Goal: Transaction & Acquisition: Obtain resource

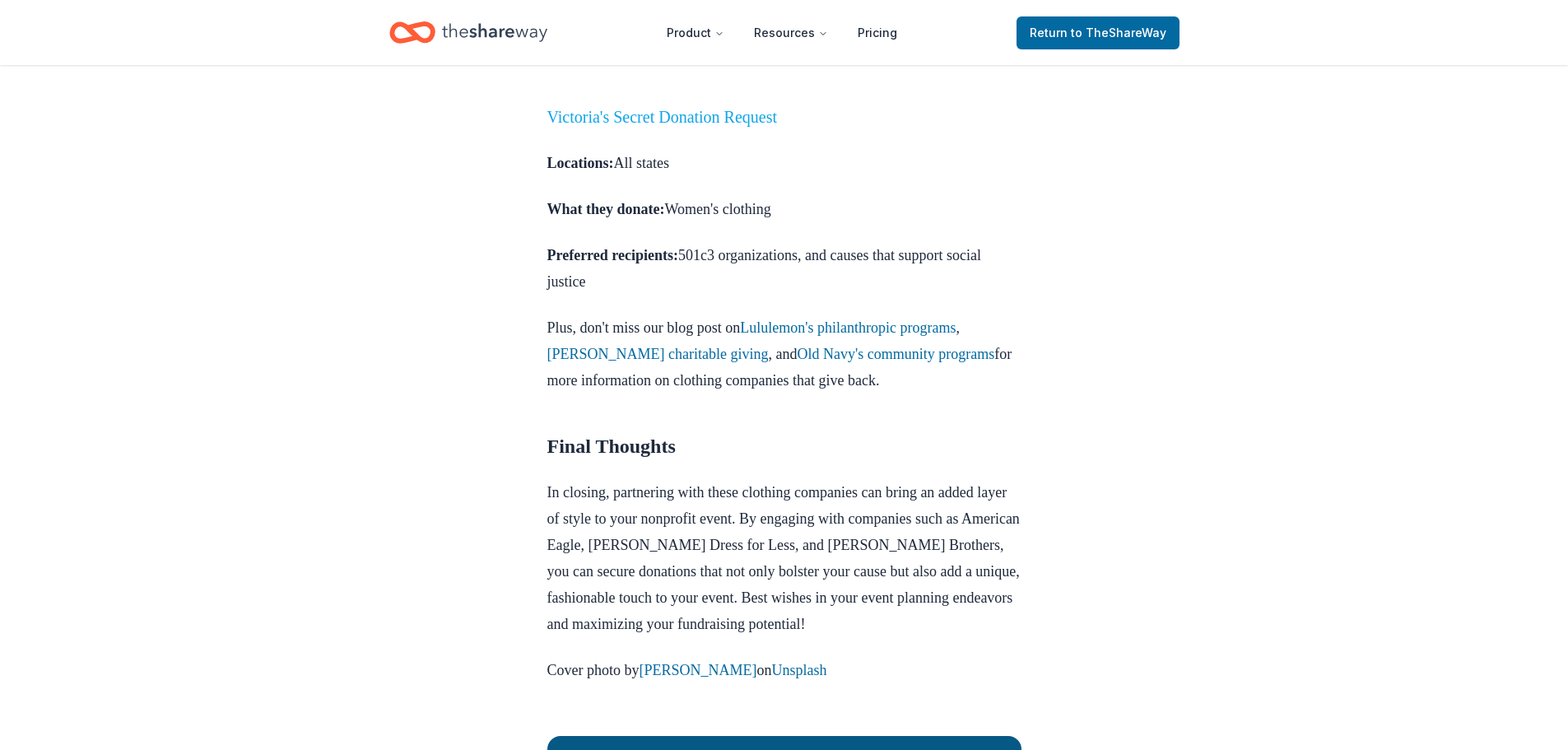
scroll to position [2222, 0]
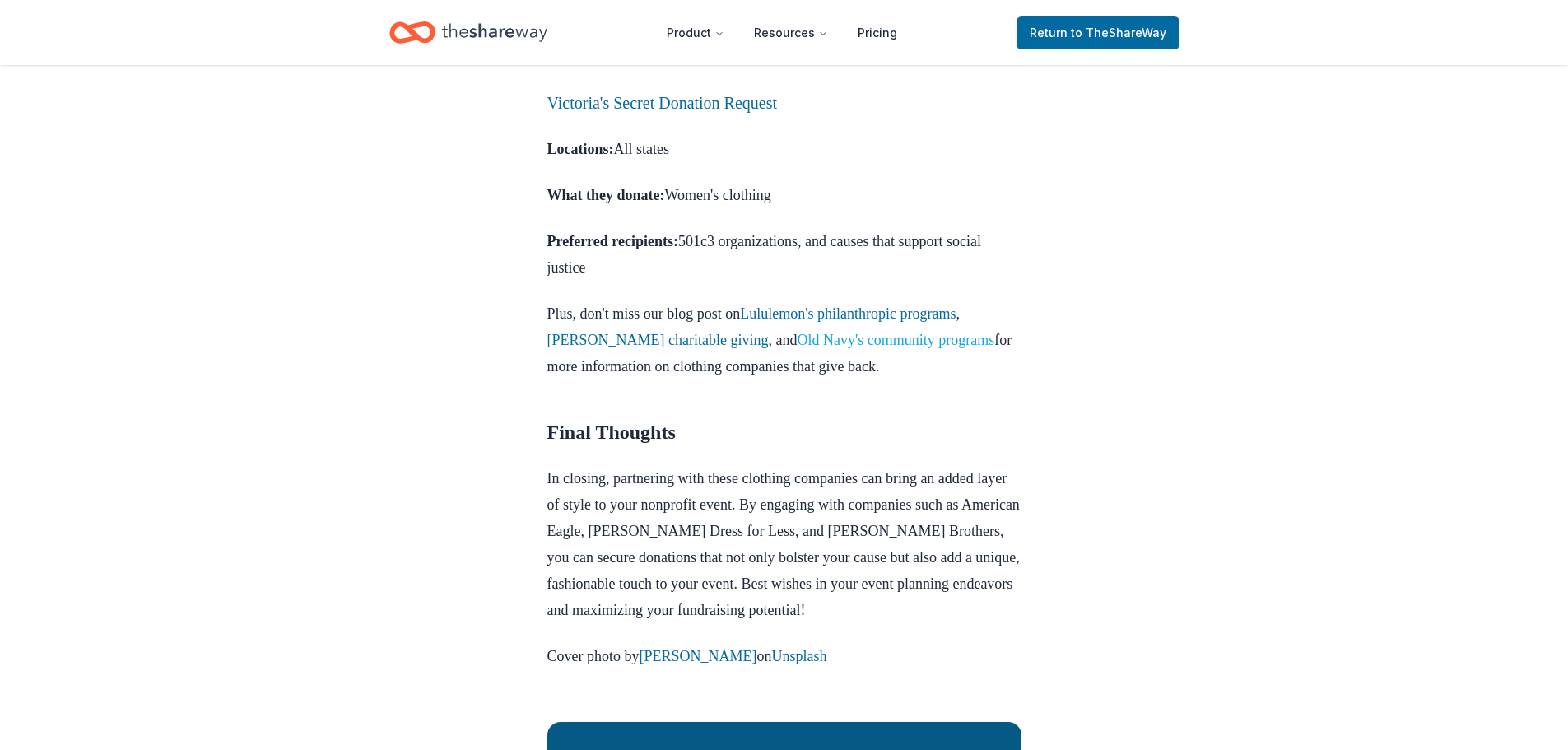
click at [861, 348] on link "Old Navy's community programs" at bounding box center [895, 340] width 198 height 16
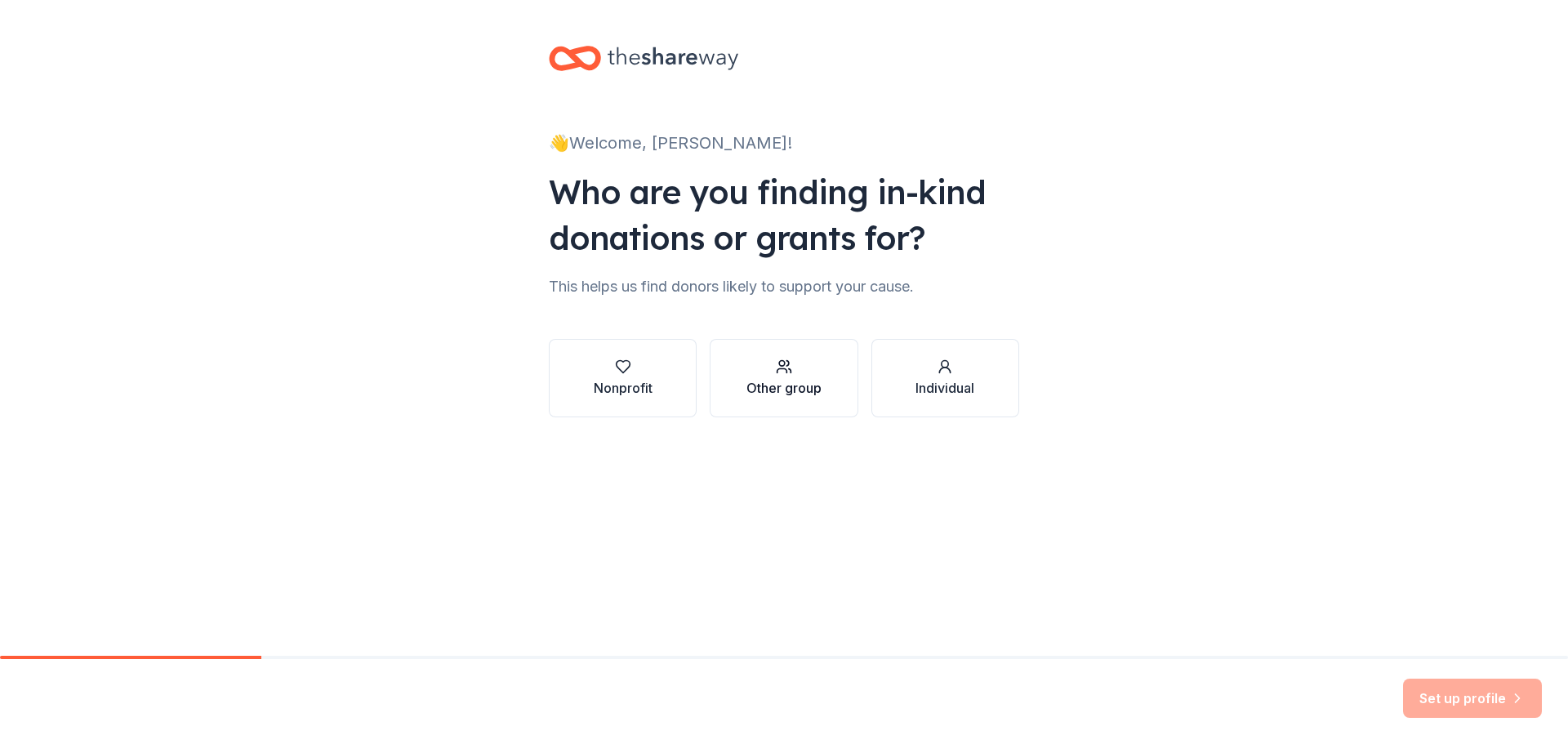
click at [810, 386] on div "Other group" at bounding box center [784, 388] width 75 height 20
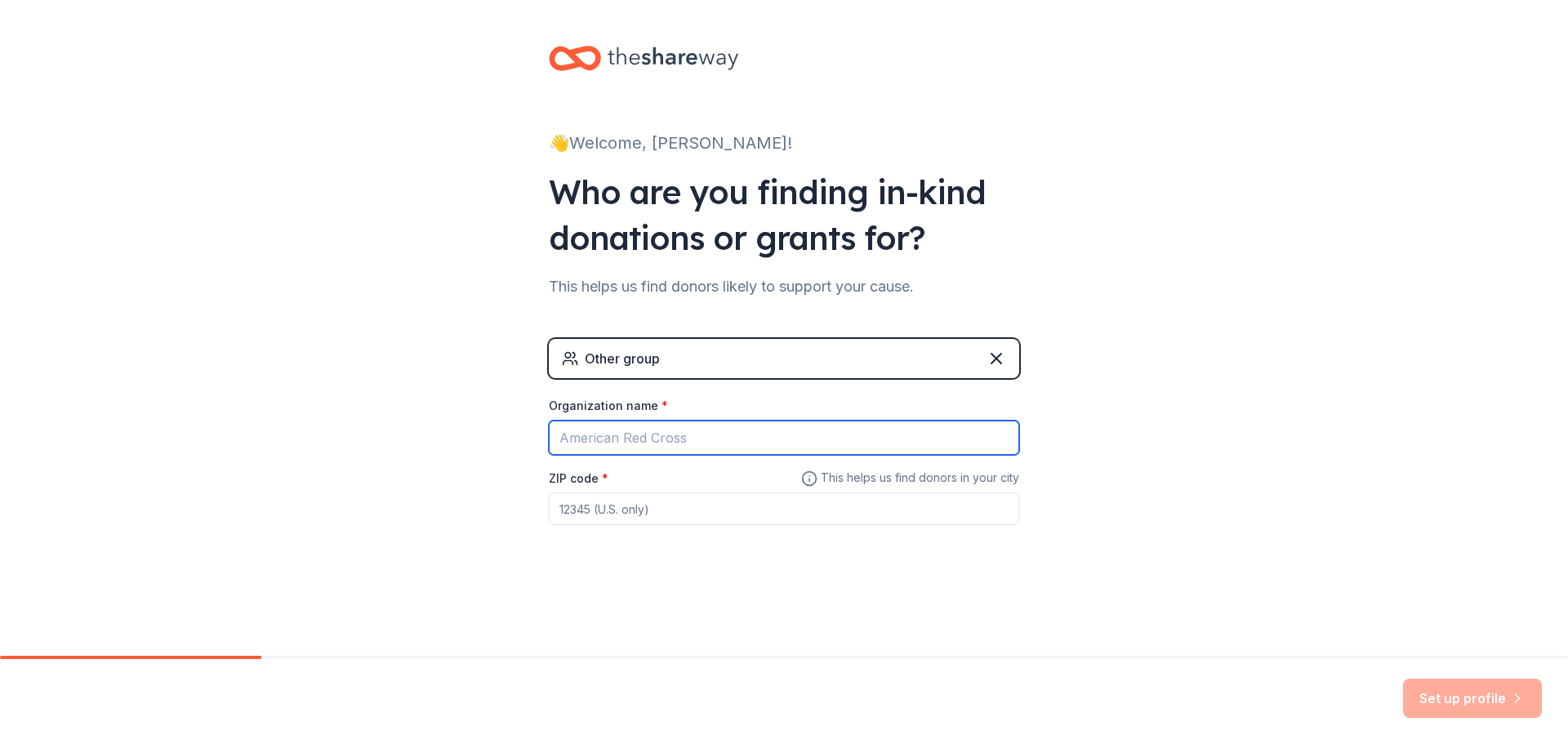
click at [590, 439] on input "Organization name *" at bounding box center [784, 438] width 471 height 35
type input "Lamar Consolidated High School"
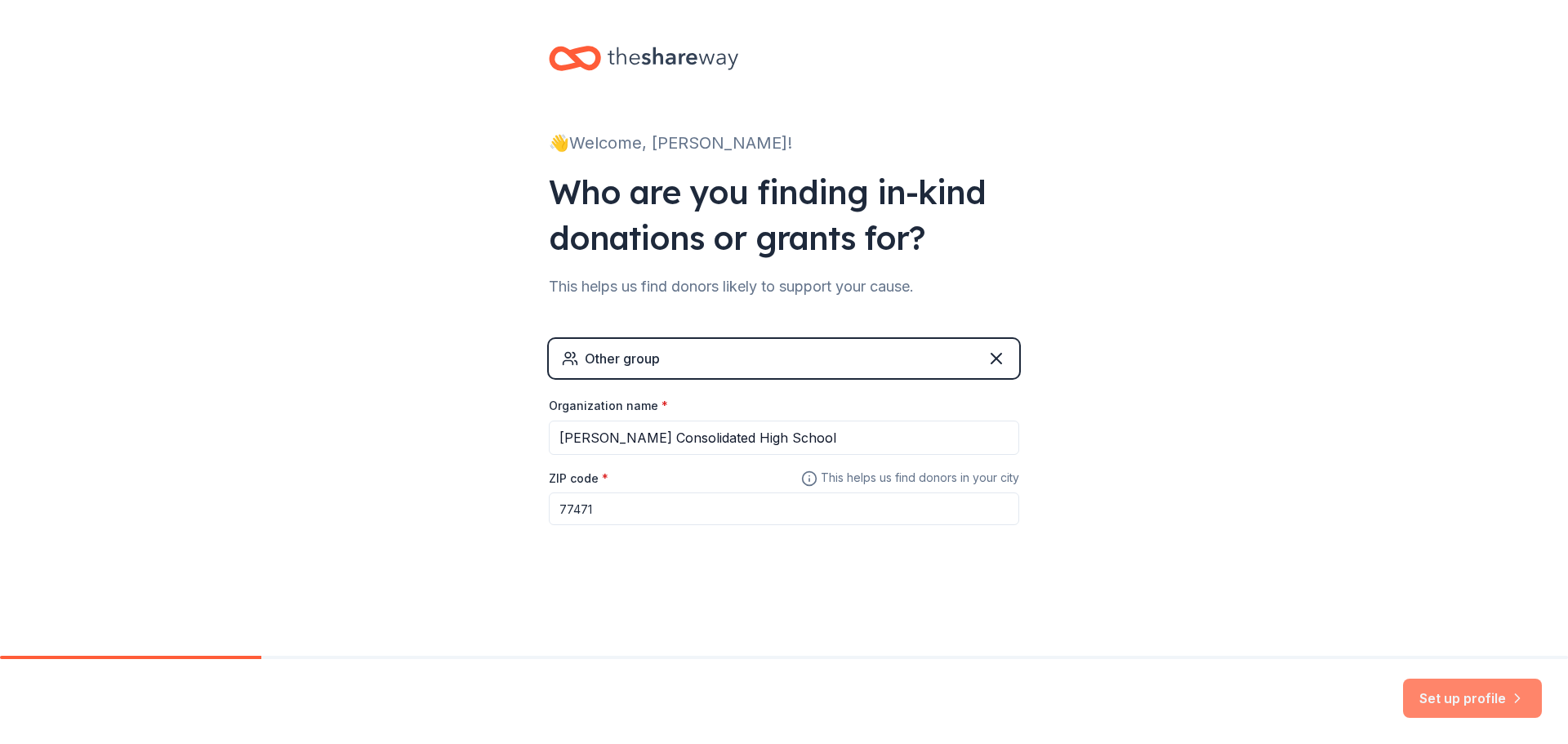
type input "77471"
click at [1449, 697] on button "Set up profile" at bounding box center [1472, 698] width 139 height 39
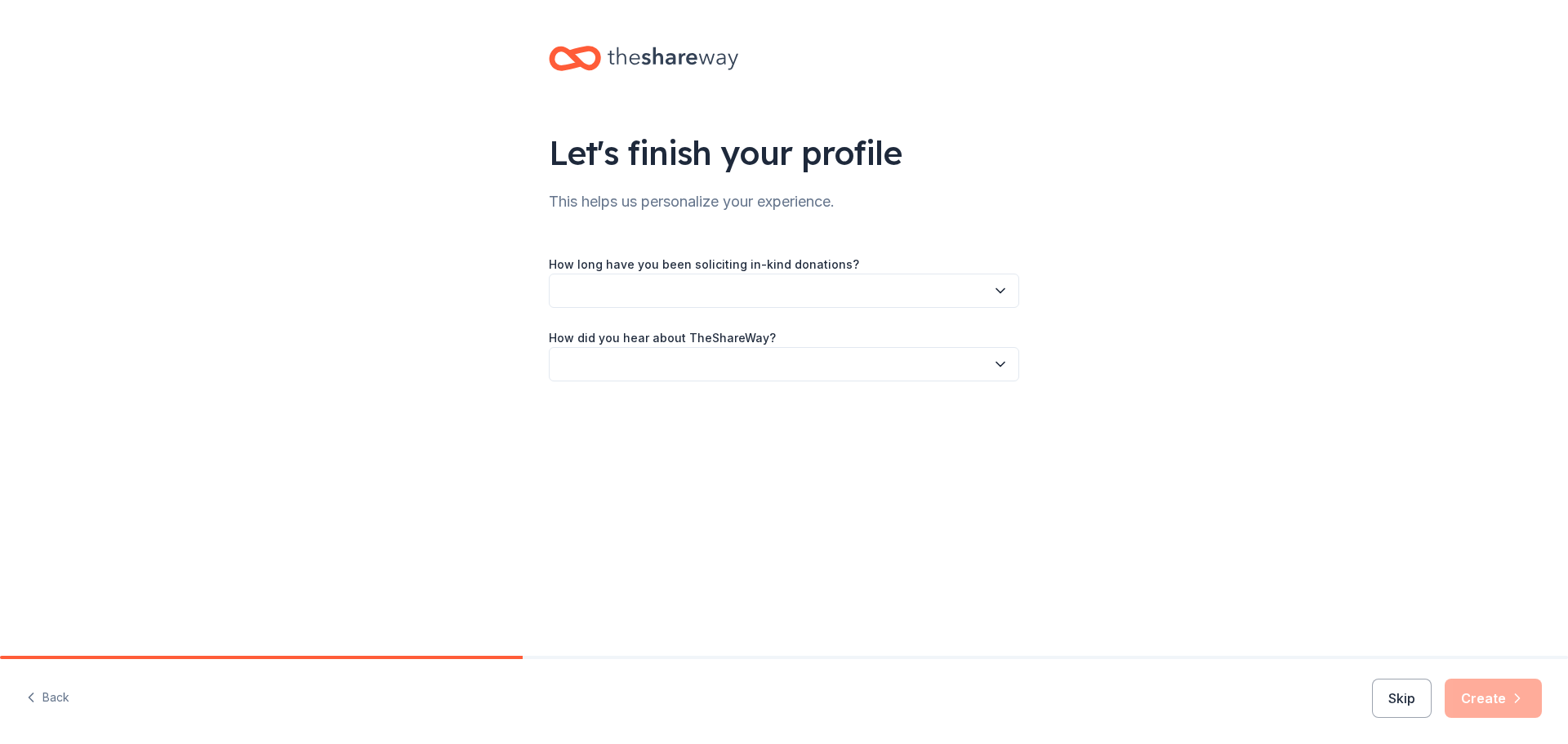
click at [635, 298] on button "button" at bounding box center [784, 290] width 471 height 35
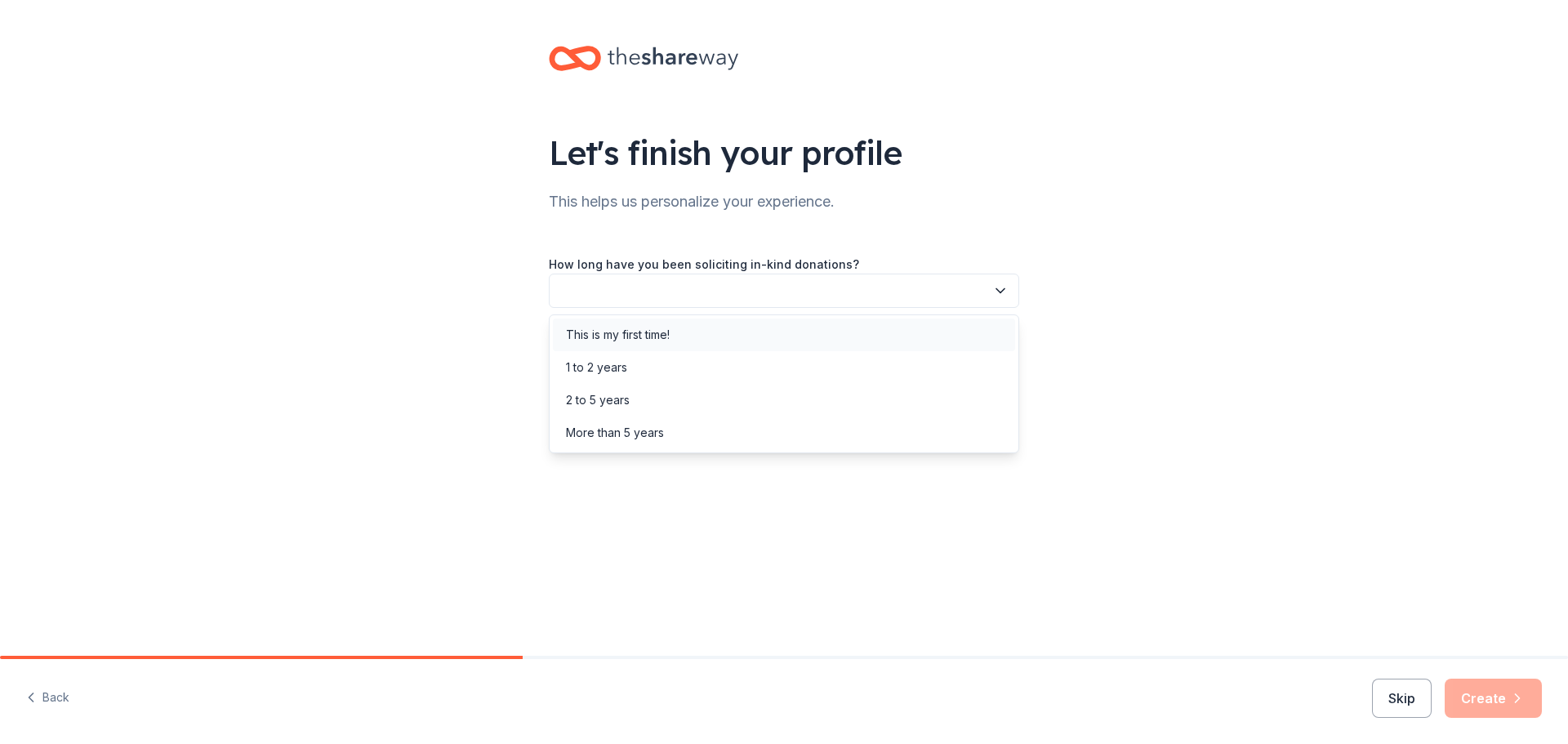
click at [640, 335] on div "This is my first time!" at bounding box center [617, 335] width 104 height 20
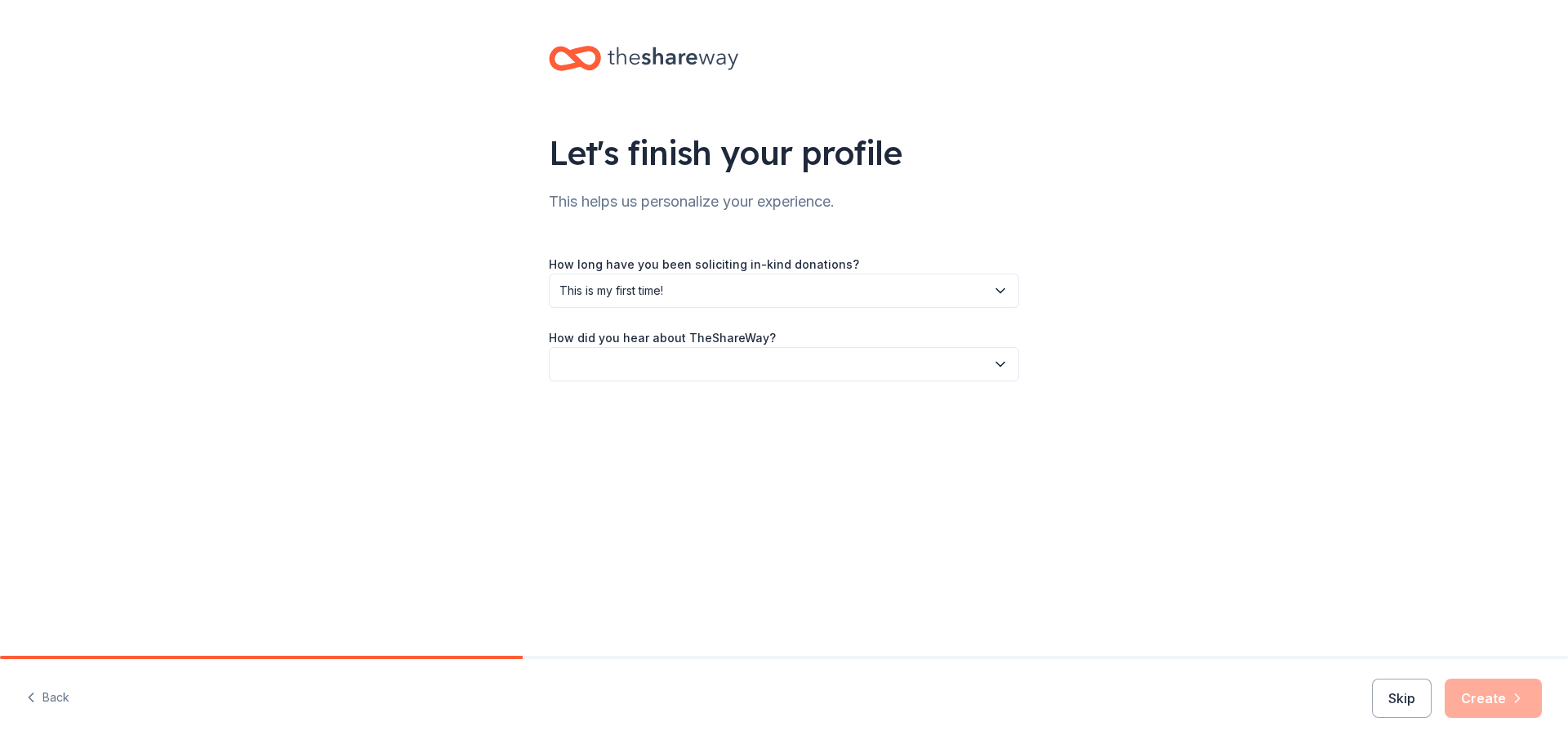
click at [714, 371] on button "button" at bounding box center [784, 364] width 471 height 35
click at [712, 437] on div "Online search" at bounding box center [784, 440] width 463 height 33
click at [1509, 698] on icon "button" at bounding box center [1517, 698] width 16 height 16
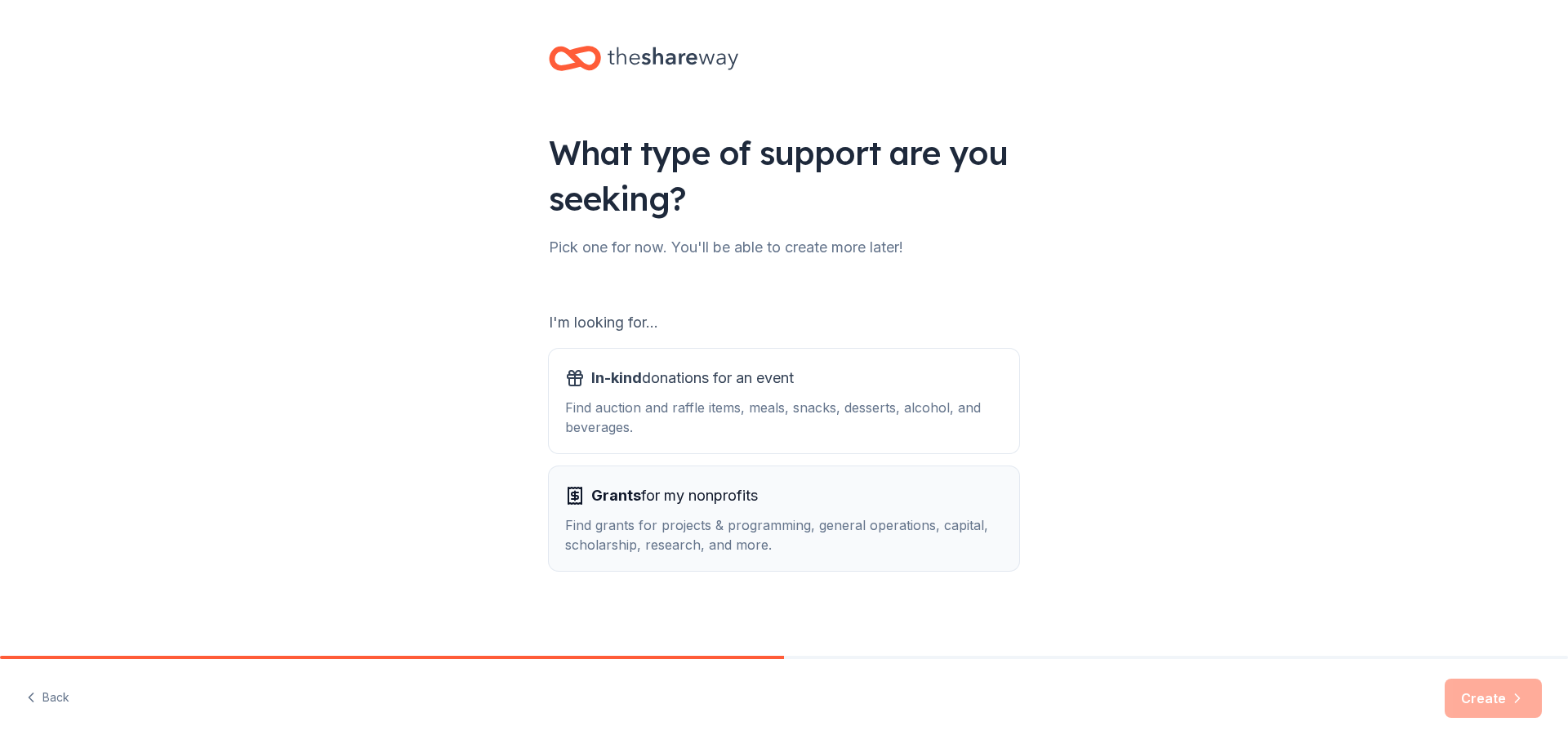
click at [823, 519] on div "Find grants for projects & programming, general operations, capital, scholarshi…" at bounding box center [784, 534] width 438 height 39
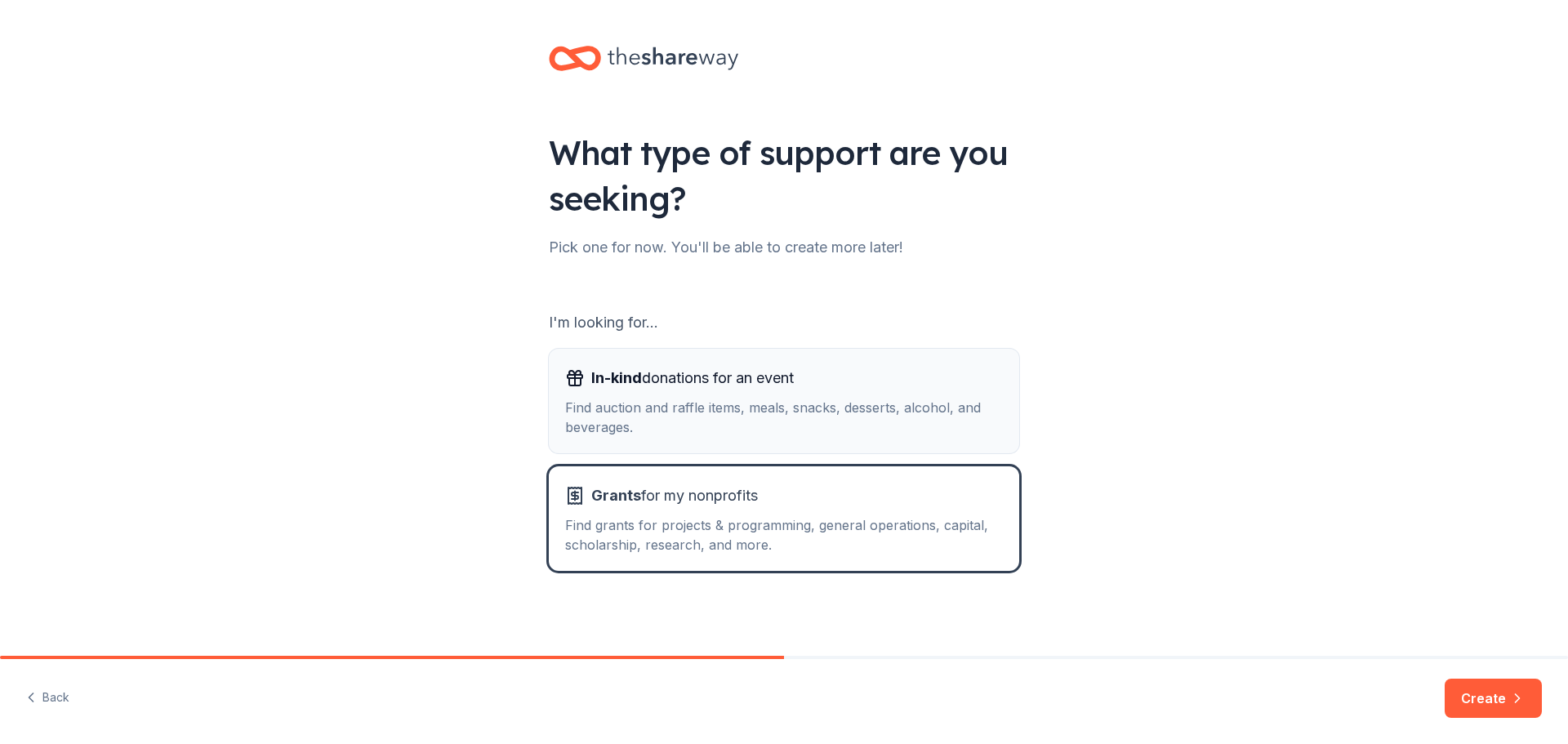
click at [706, 415] on div "Find auction and raffle items, meals, snacks, desserts, alcohol, and beverages." at bounding box center [784, 417] width 438 height 39
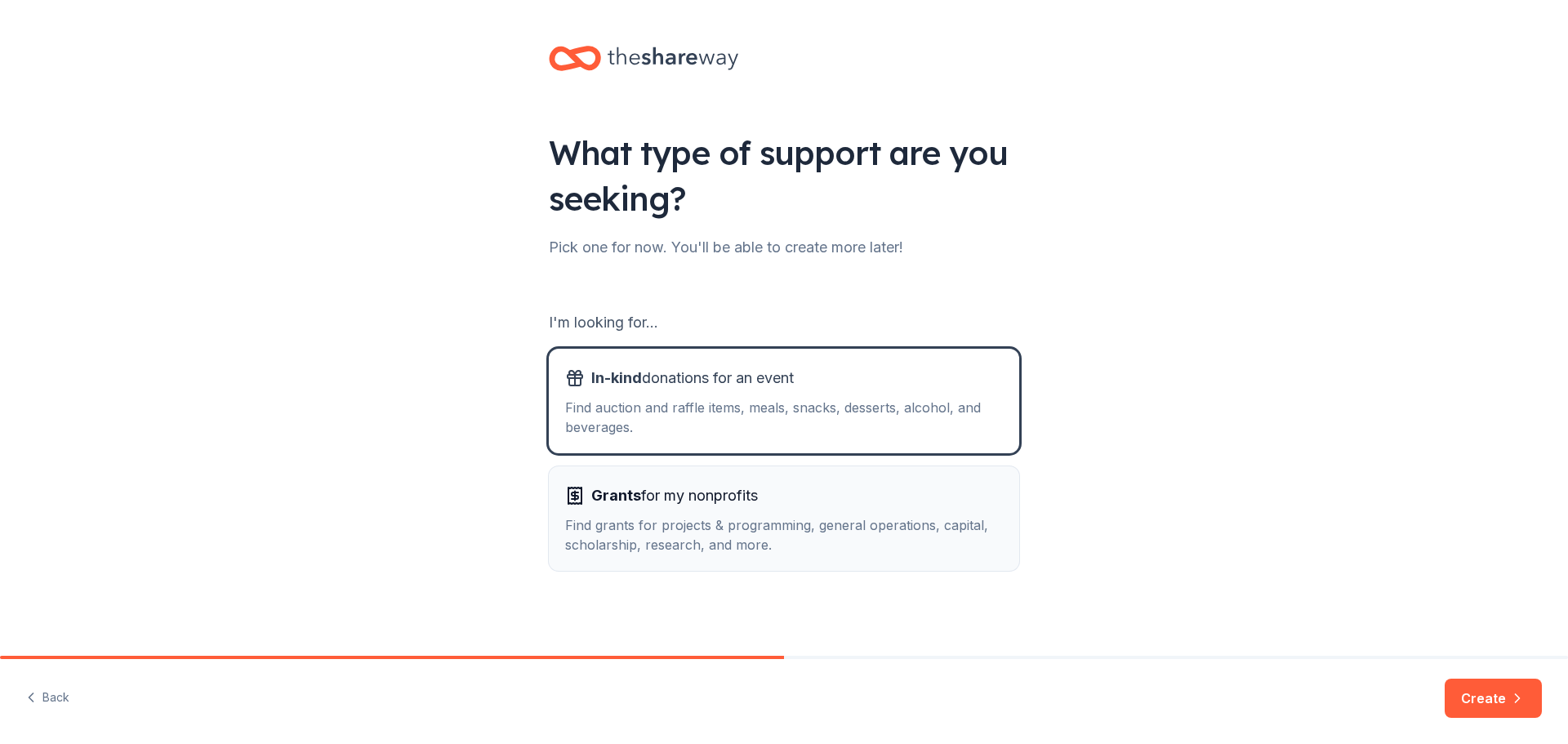
click at [883, 564] on button "Grants for my nonprofits Find grants for projects & programming, general operat…" at bounding box center [784, 518] width 471 height 105
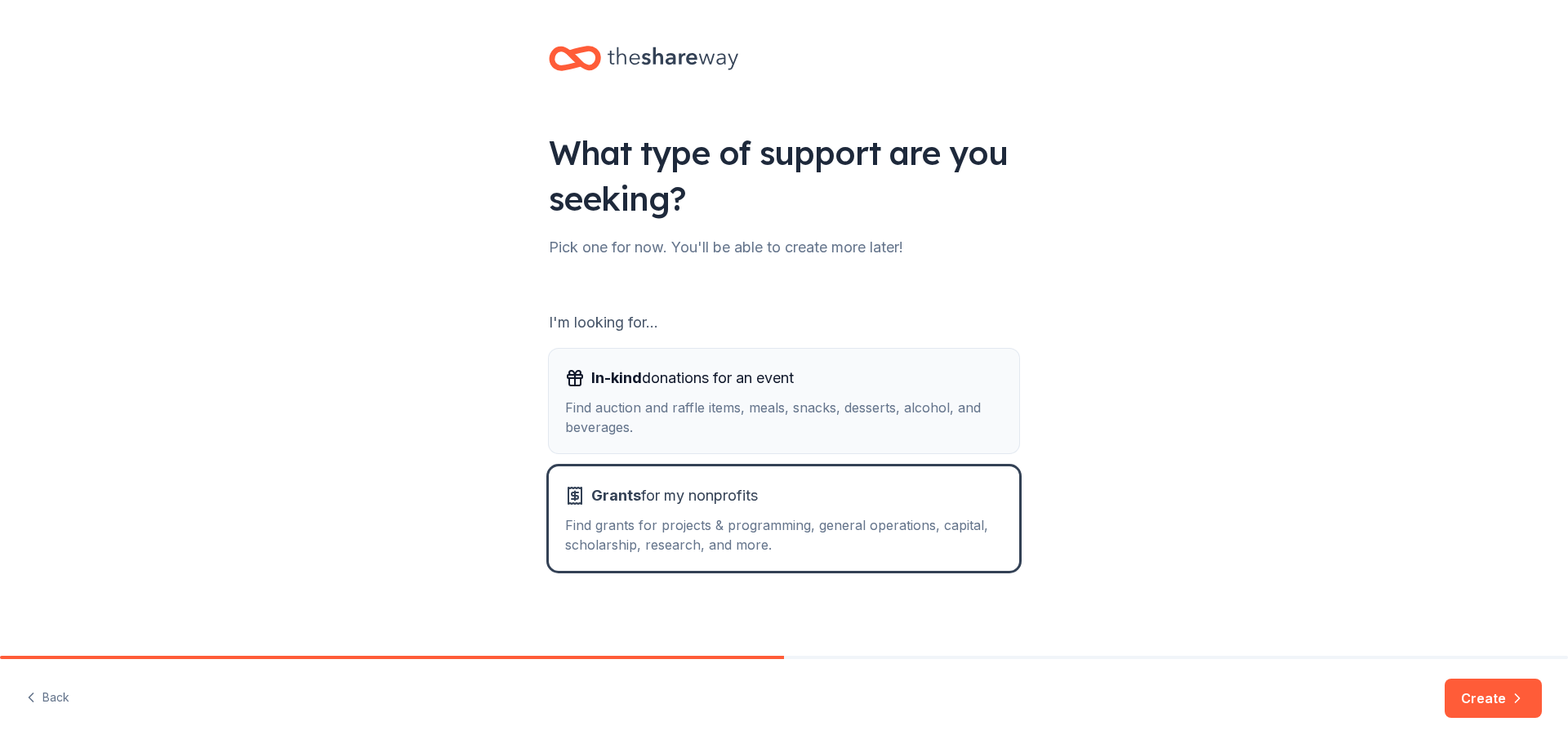
click at [737, 409] on div "Find auction and raffle items, meals, snacks, desserts, alcohol, and beverages." at bounding box center [784, 417] width 438 height 39
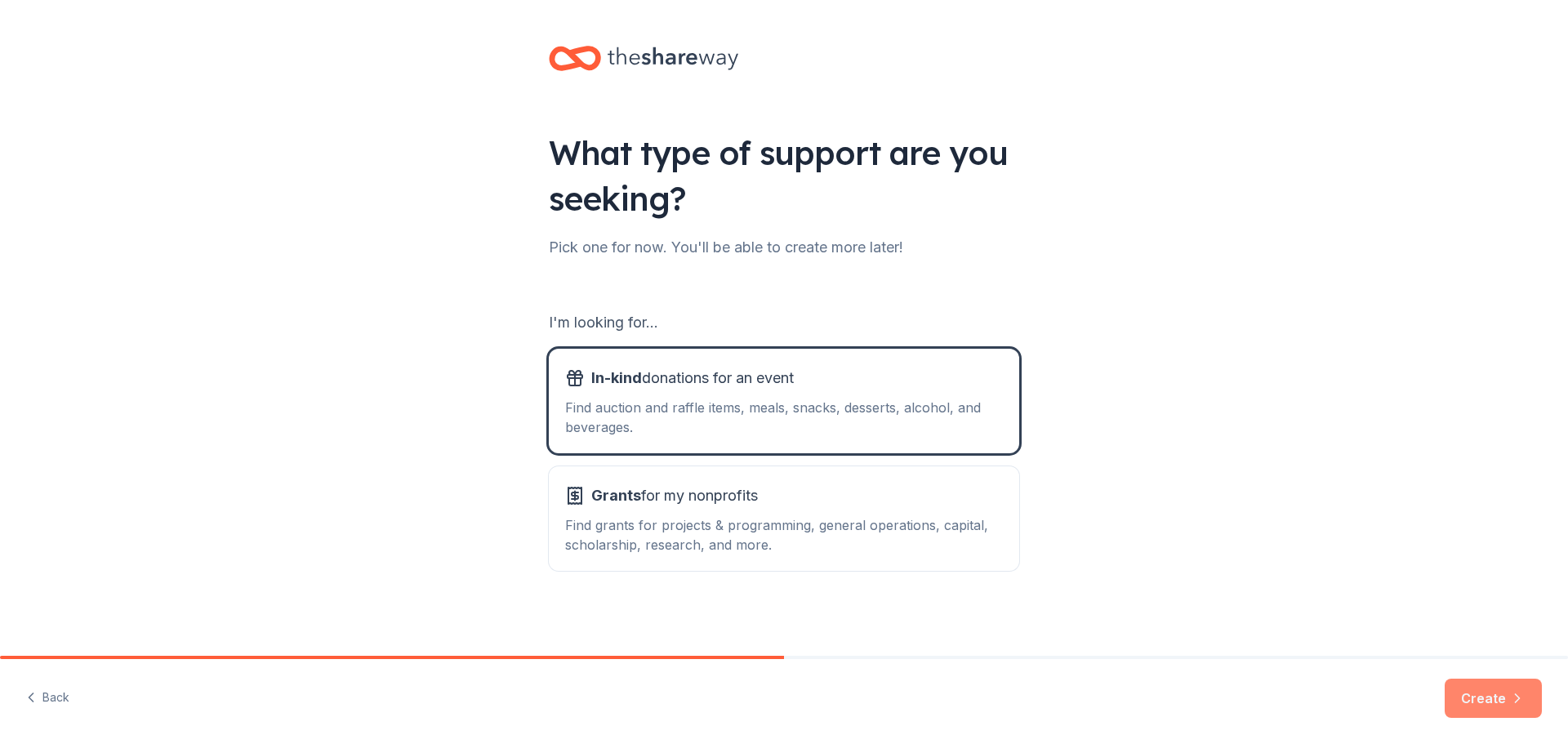
click at [1500, 698] on button "Create" at bounding box center [1493, 698] width 97 height 39
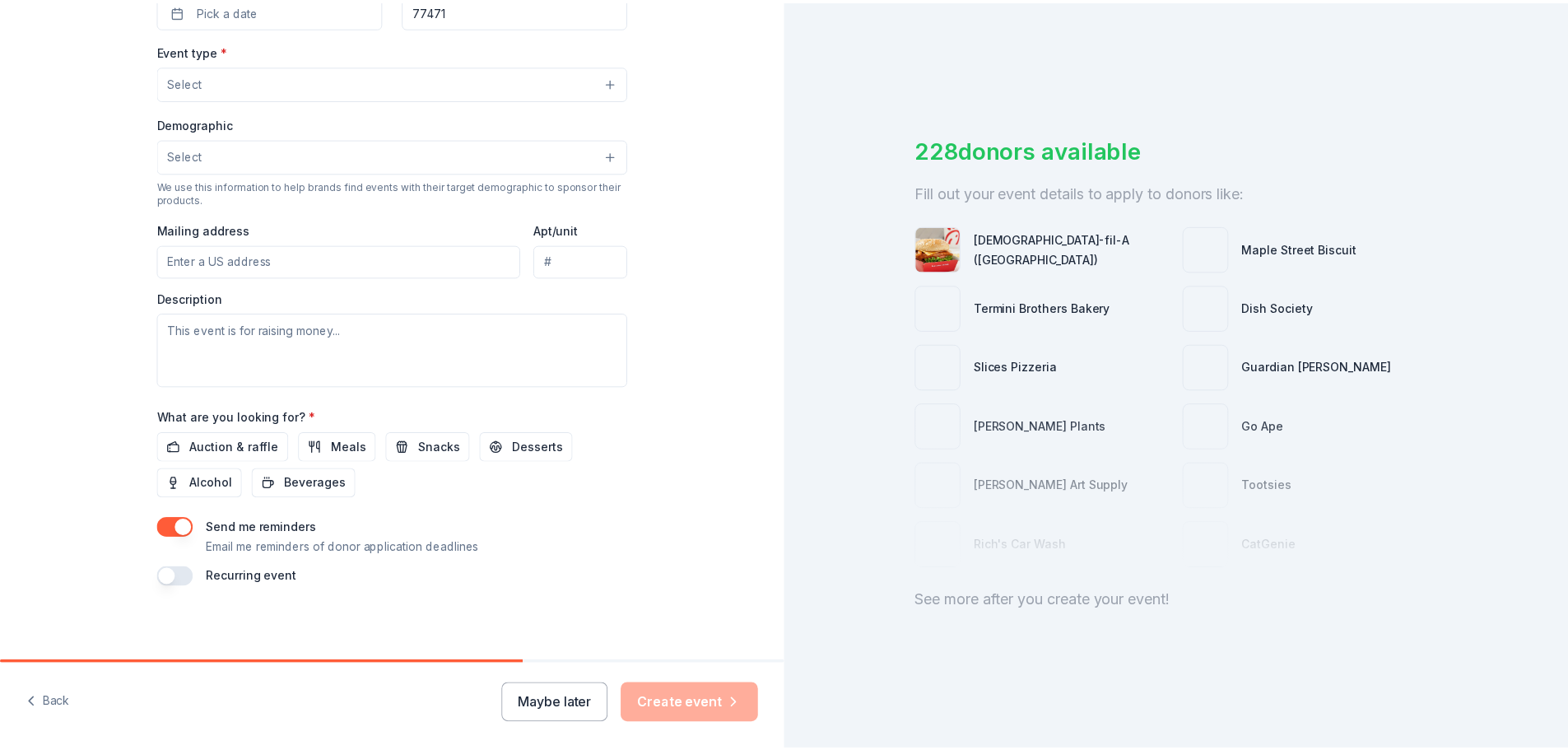
scroll to position [435, 0]
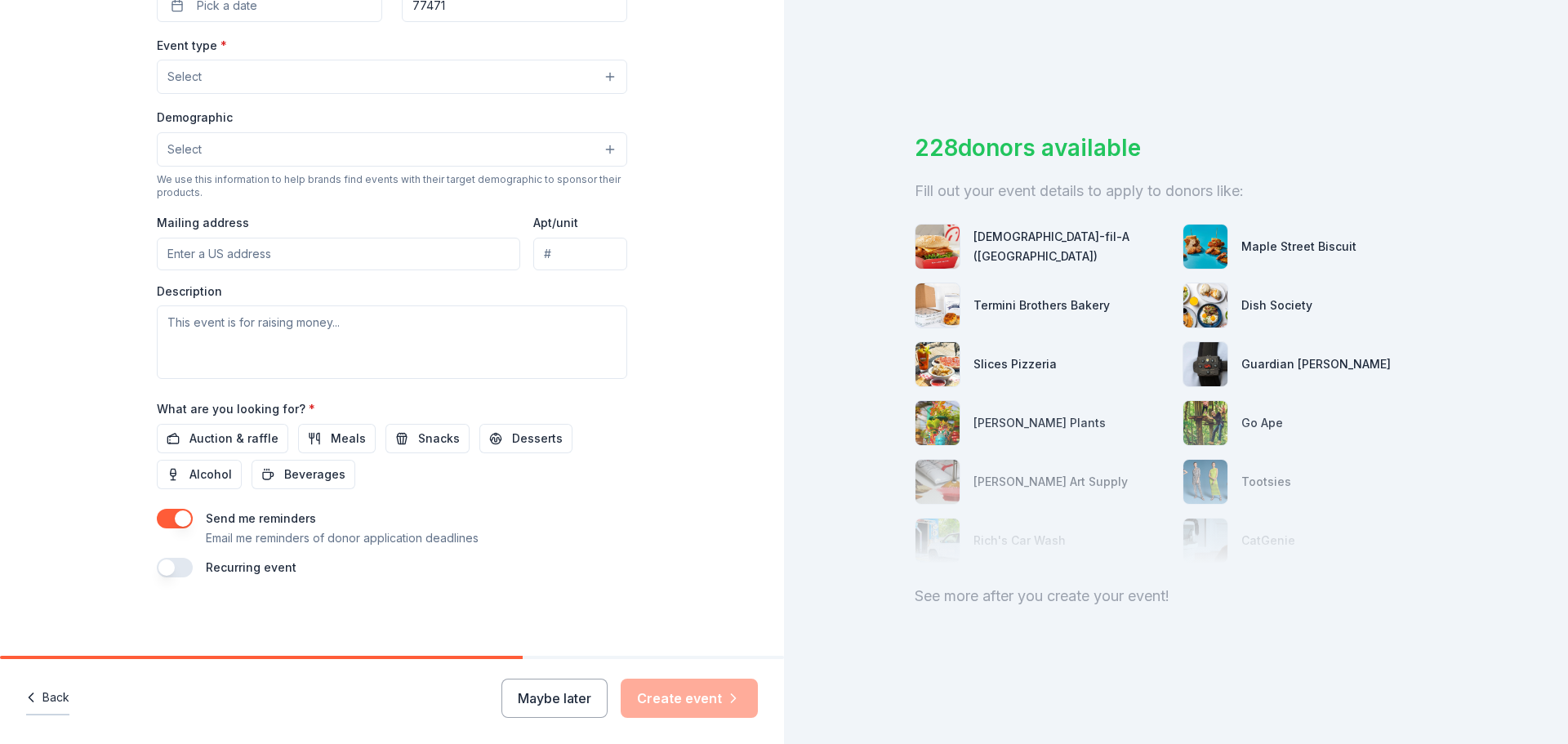
click at [44, 692] on button "Back" at bounding box center [47, 698] width 44 height 35
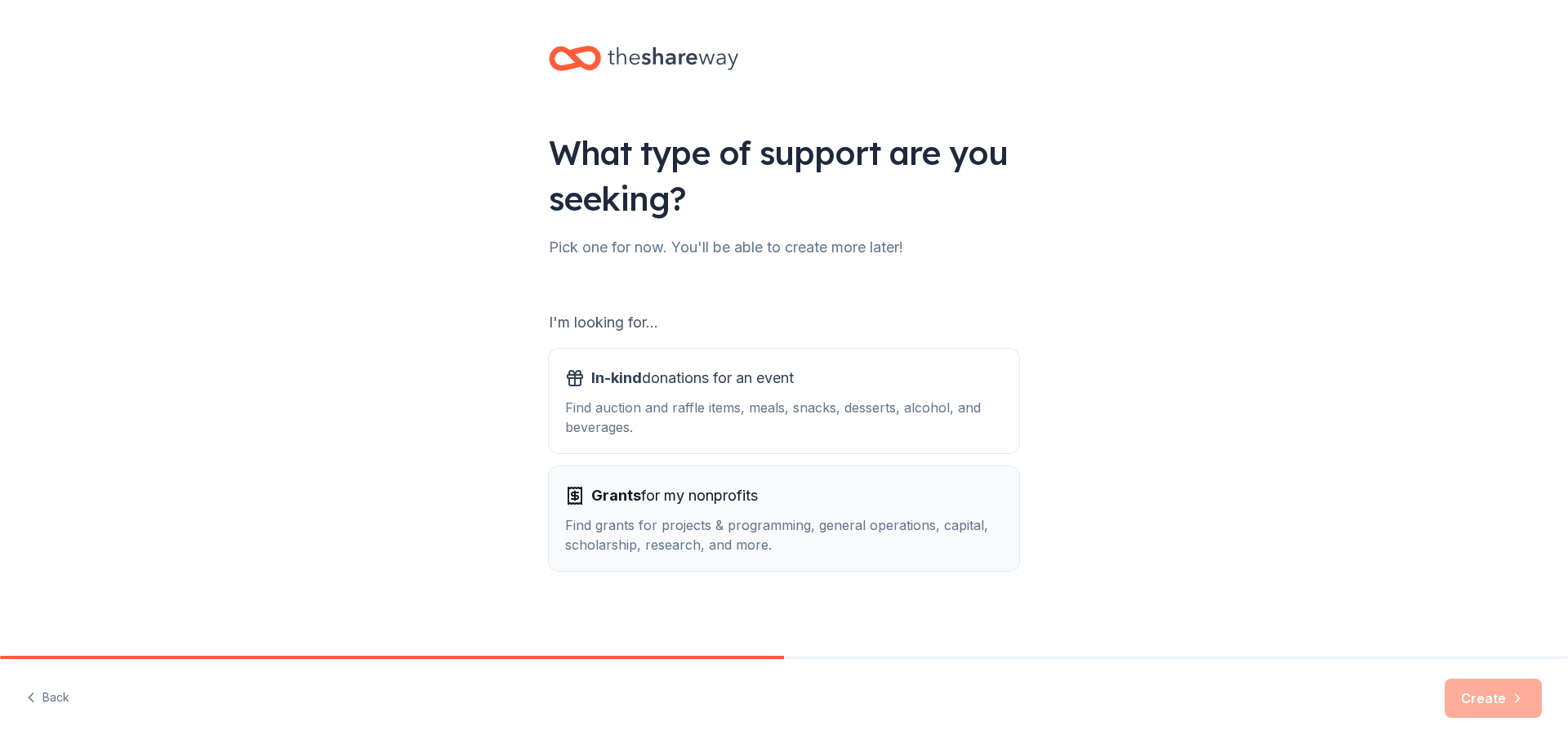
click at [665, 510] on div "Grants for my nonprofits Find grants for projects & programming, general operat…" at bounding box center [784, 518] width 438 height 72
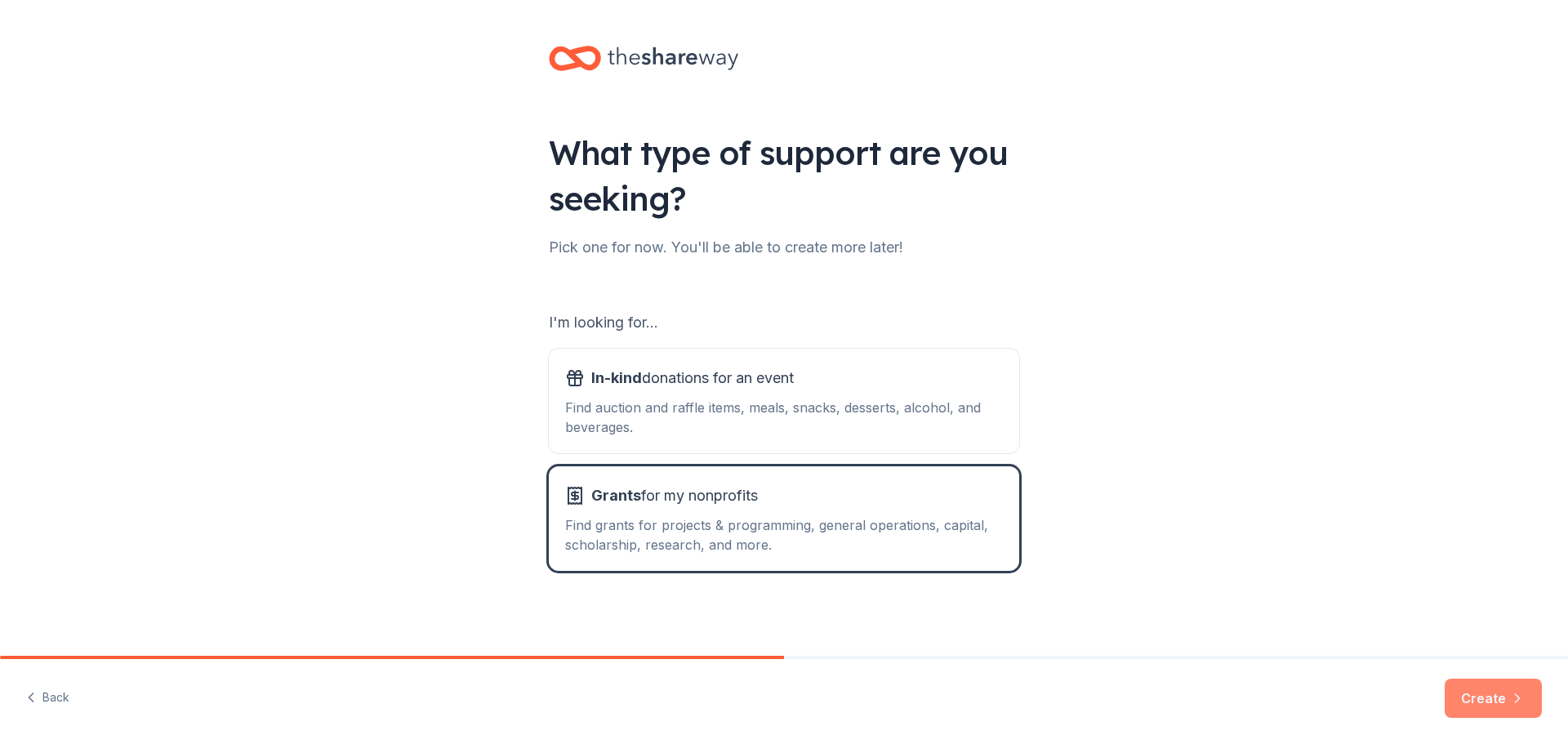
click at [1495, 706] on button "Create" at bounding box center [1493, 698] width 97 height 39
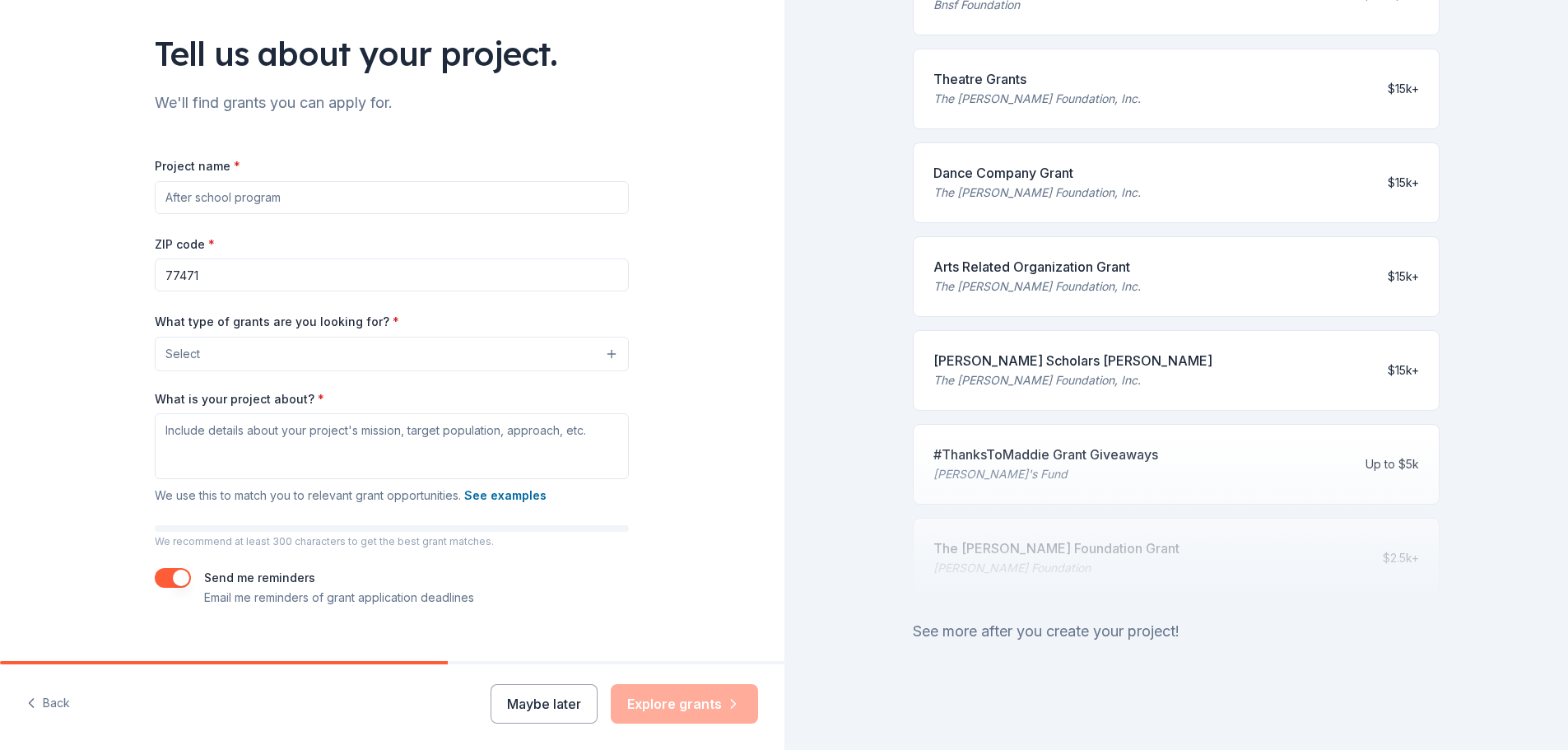
scroll to position [126, 0]
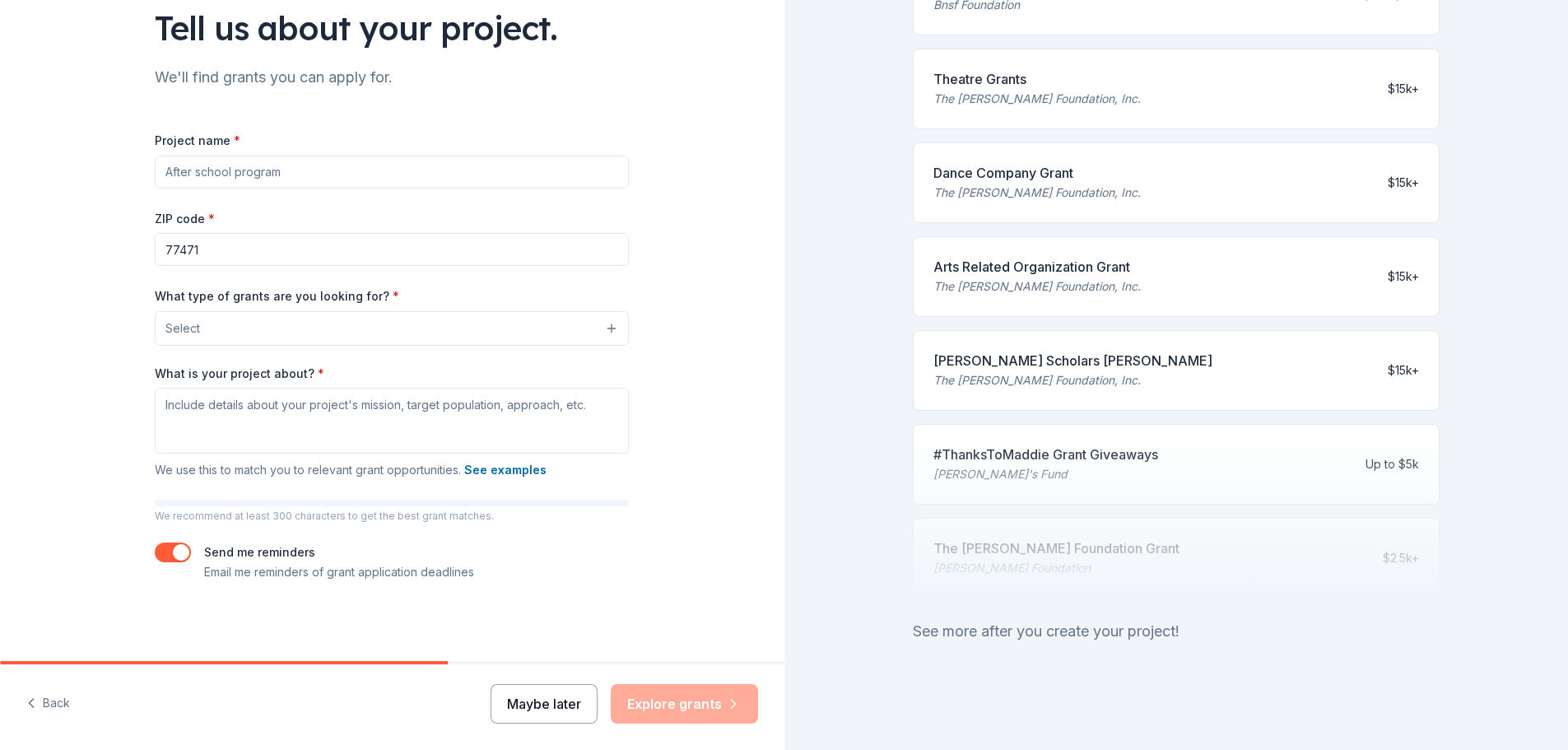
click at [570, 712] on button "Maybe later" at bounding box center [544, 703] width 107 height 39
click at [542, 700] on button "Maybe later" at bounding box center [544, 703] width 107 height 39
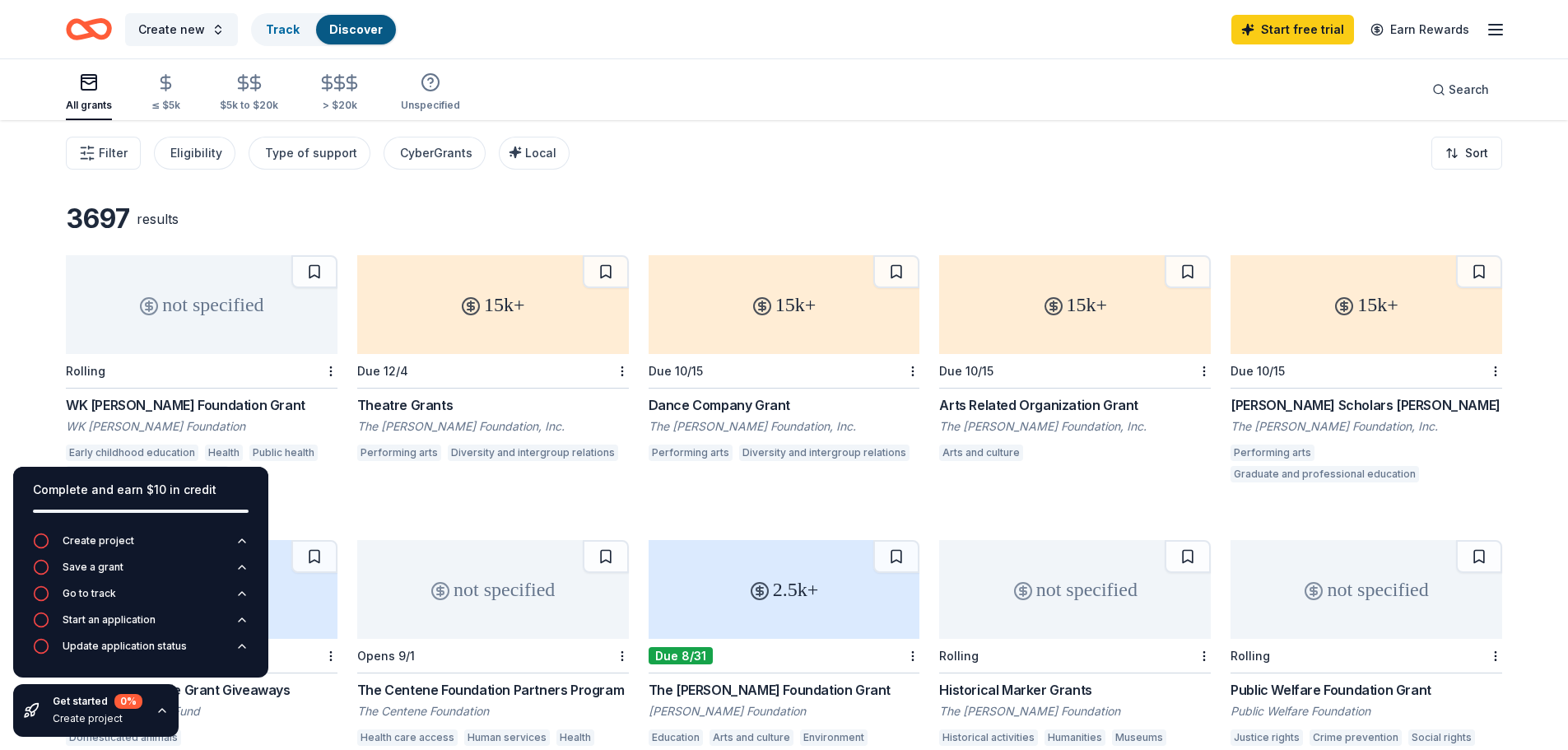
click at [91, 101] on div "All grants" at bounding box center [89, 105] width 47 height 13
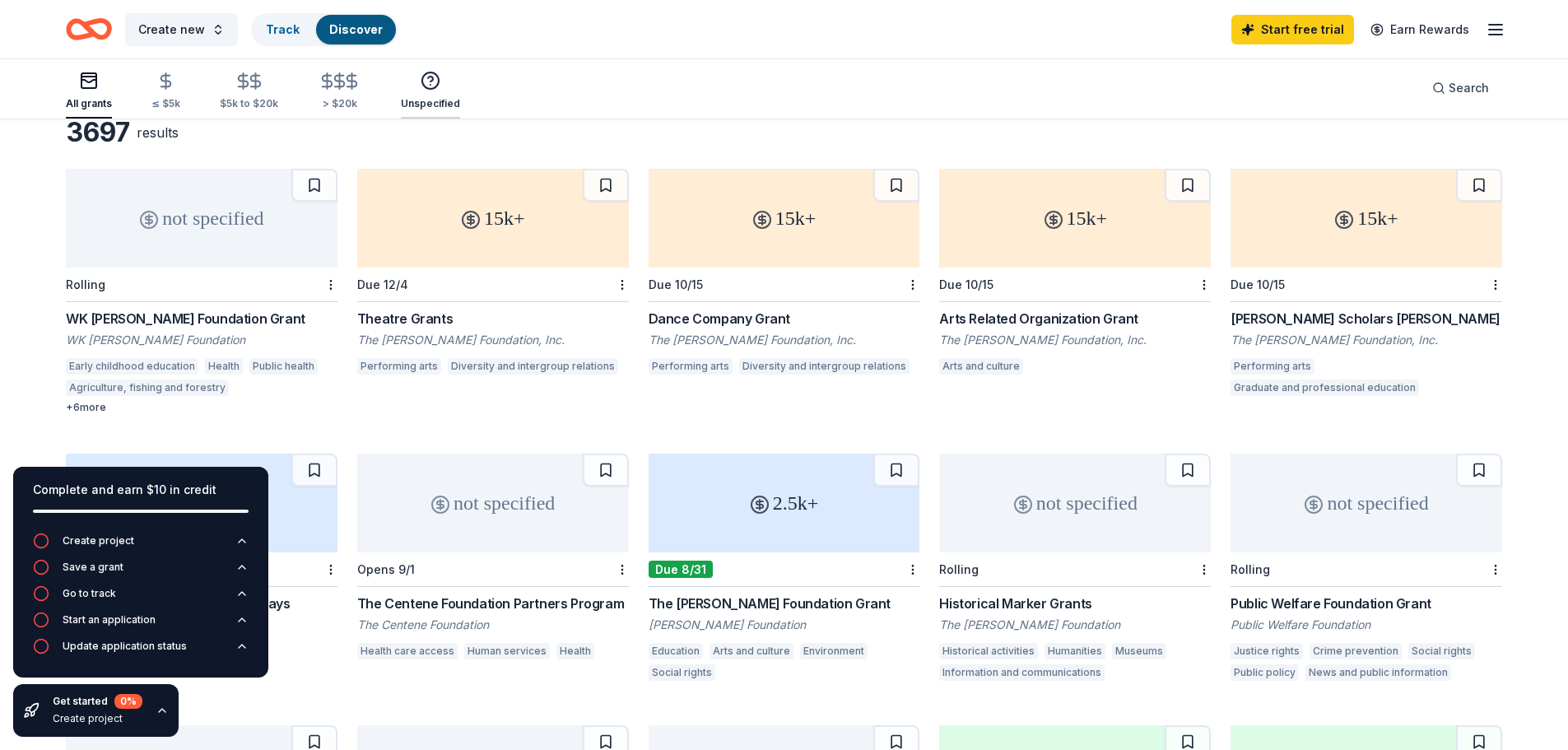
scroll to position [72, 0]
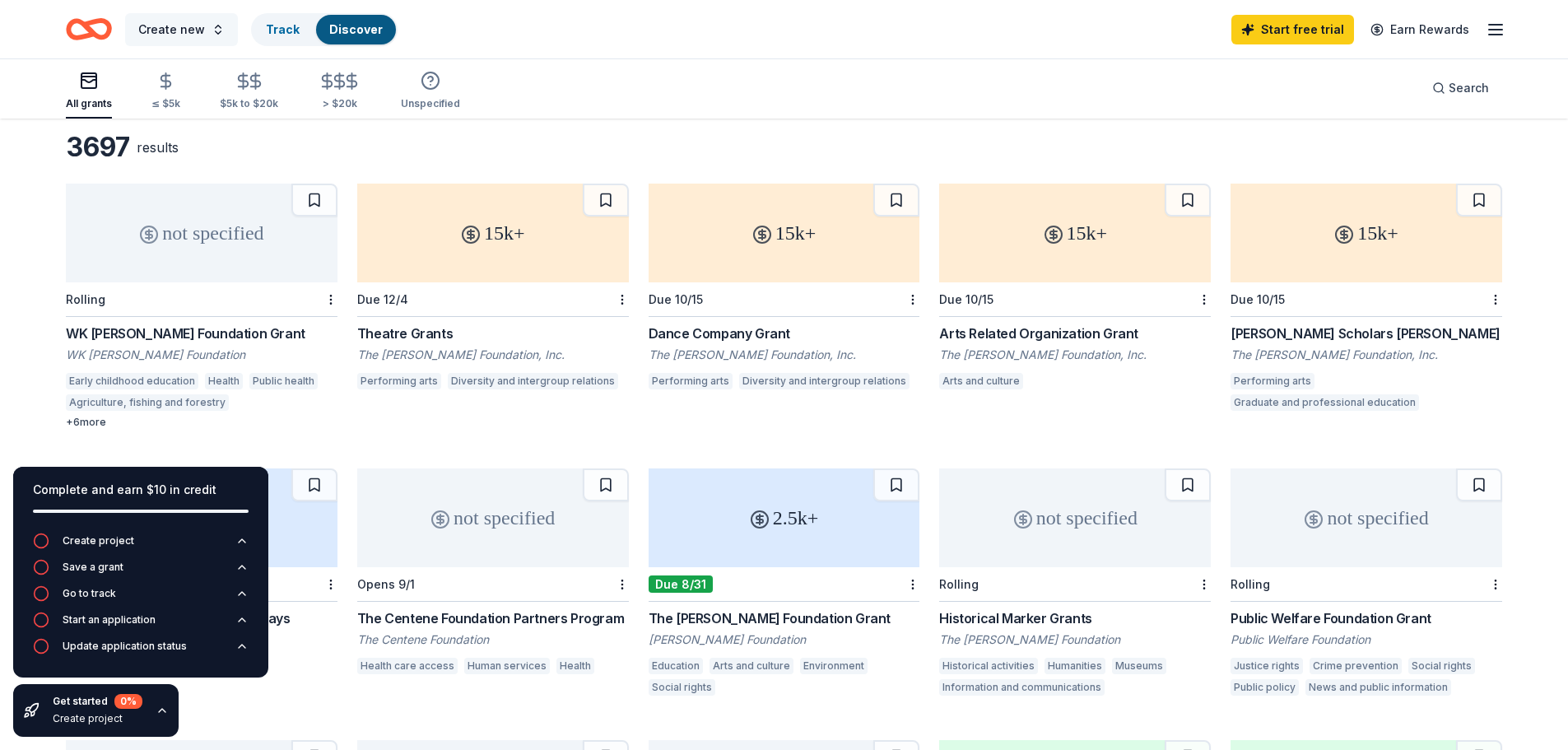
click at [219, 20] on button "Create new" at bounding box center [182, 30] width 113 height 33
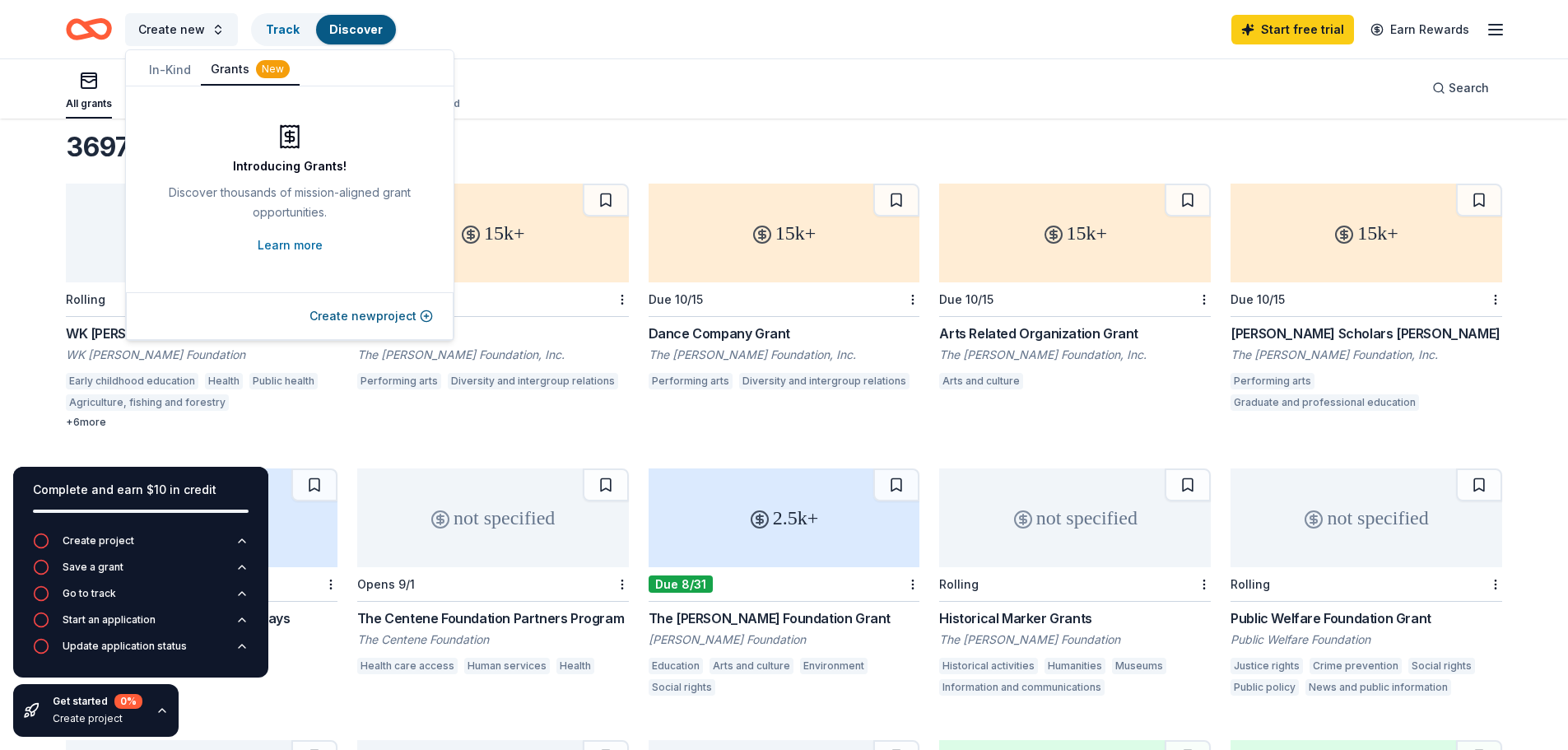
click at [175, 67] on button "In-Kind" at bounding box center [169, 70] width 62 height 30
click at [626, 85] on div "All grants ≤ $5k $5k to $20k > $20k Unspecified Search" at bounding box center [784, 88] width 1436 height 61
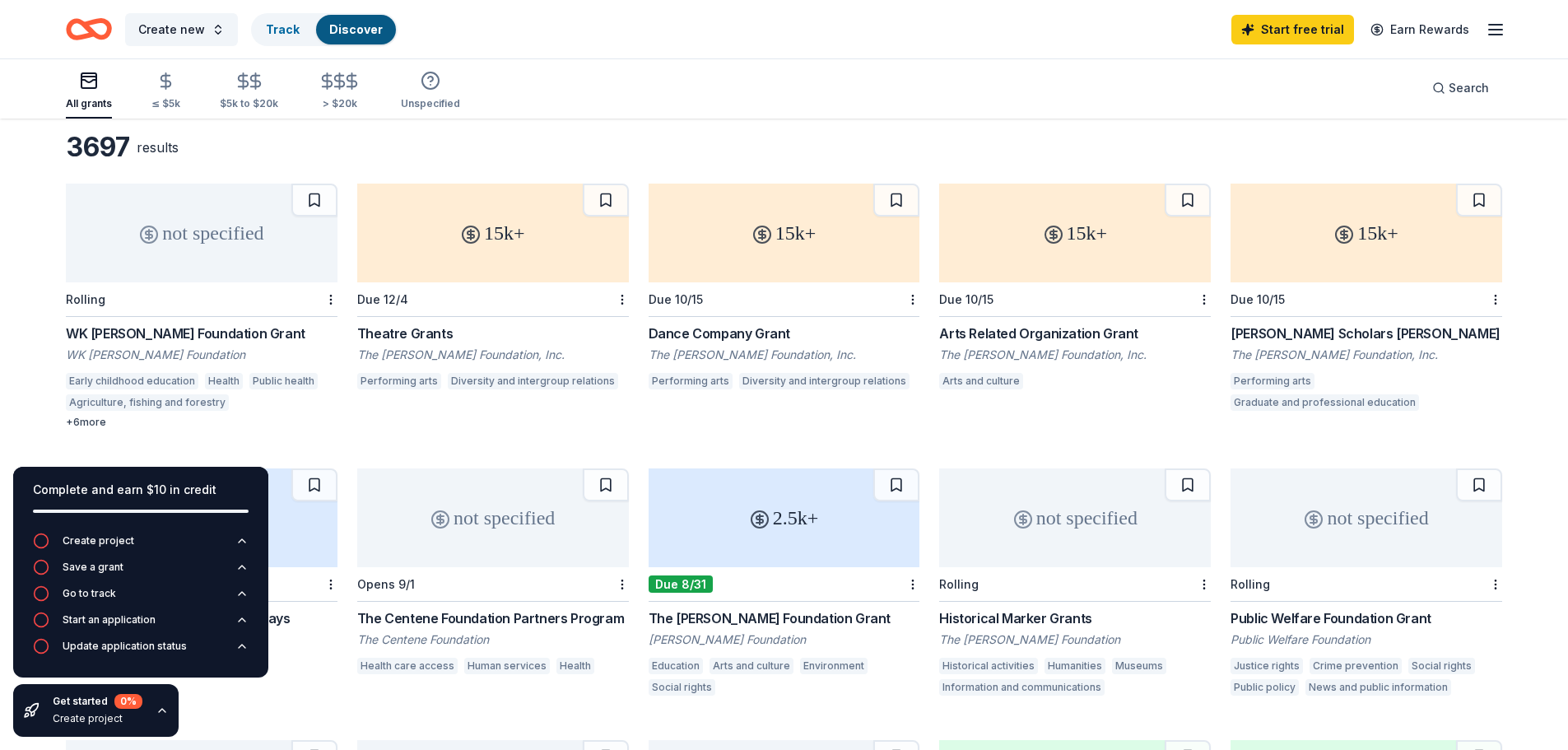
click at [81, 23] on icon "Home" at bounding box center [81, 29] width 26 height 16
click at [121, 25] on div "Create new Track Discover" at bounding box center [232, 29] width 332 height 38
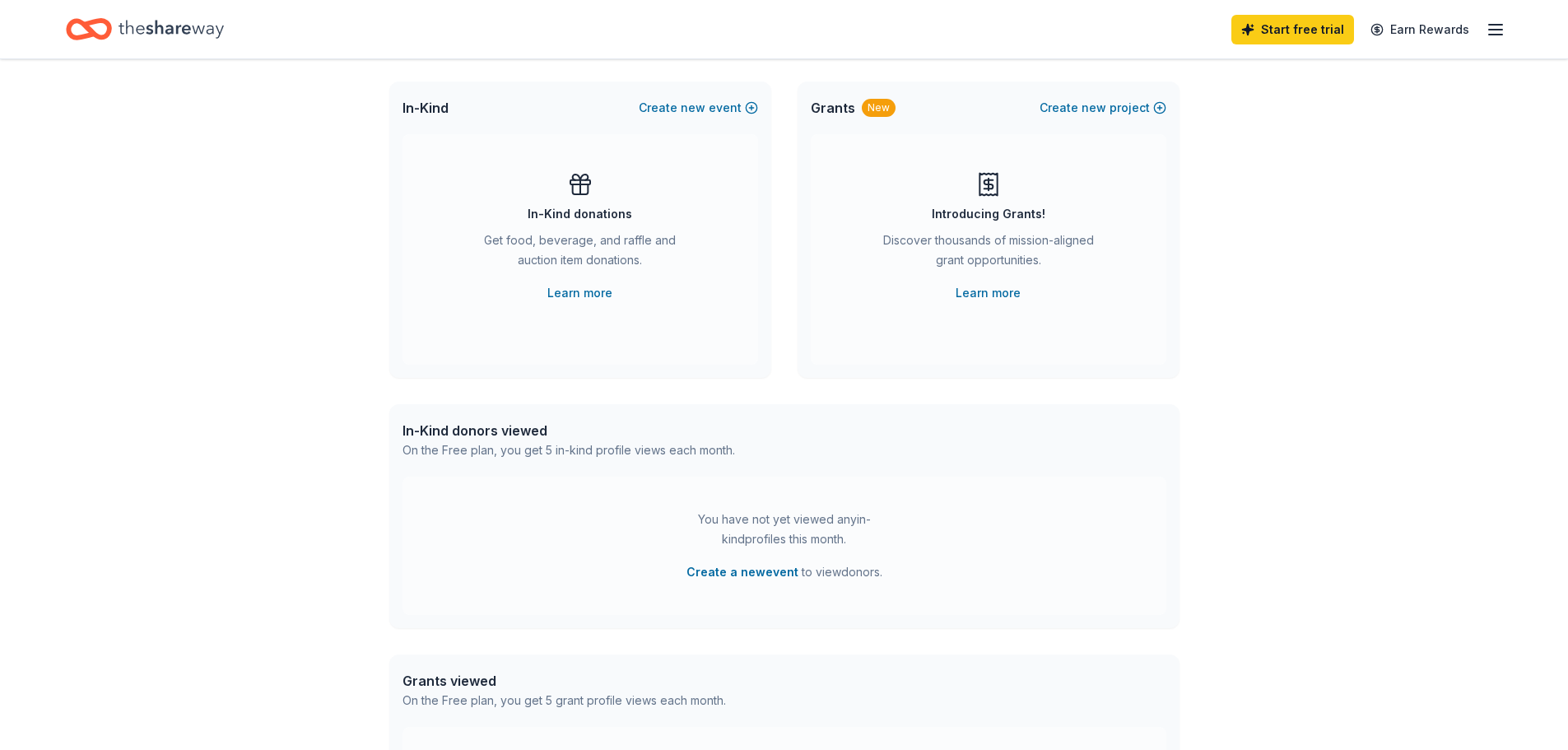
scroll to position [60, 0]
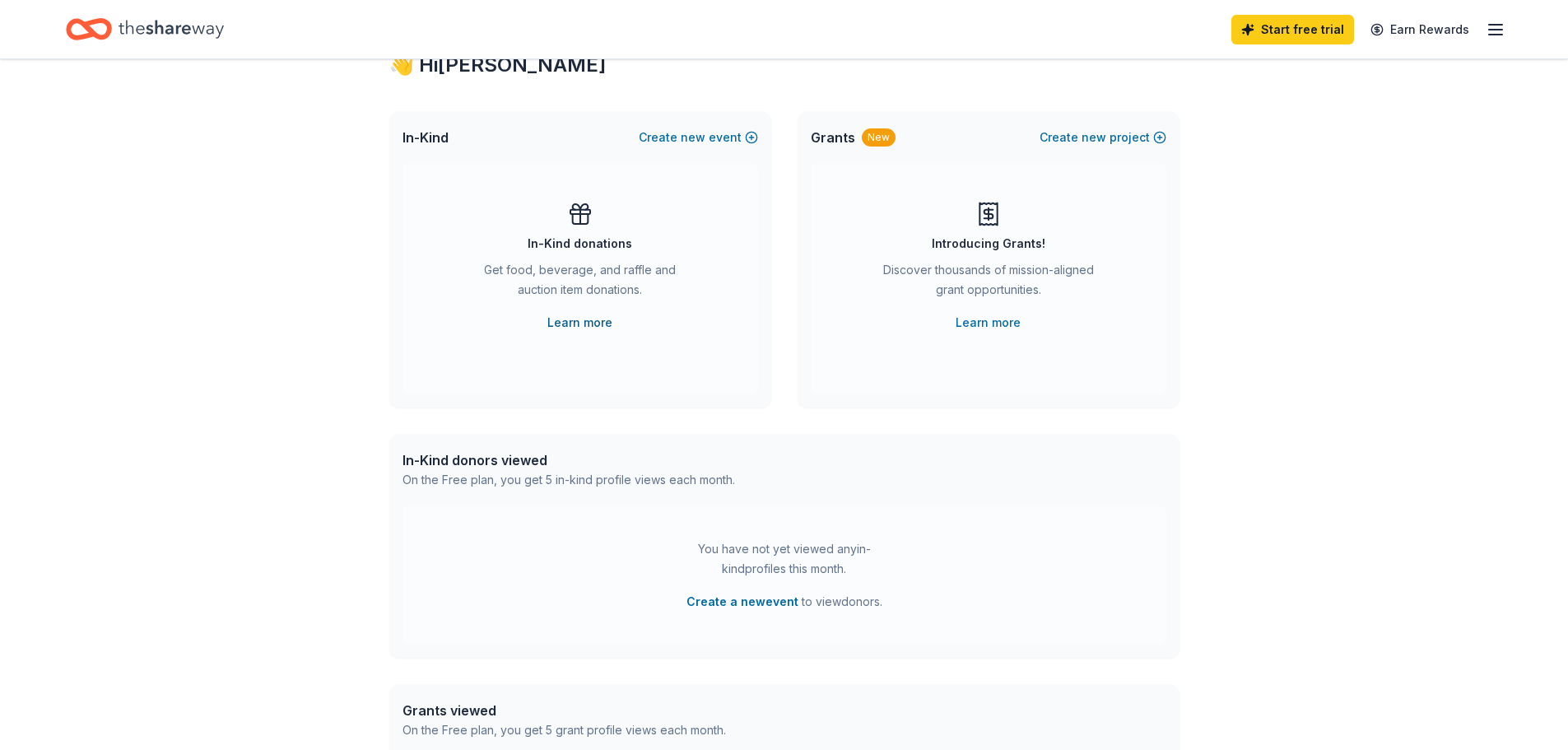
click at [581, 325] on link "Learn more" at bounding box center [580, 323] width 65 height 20
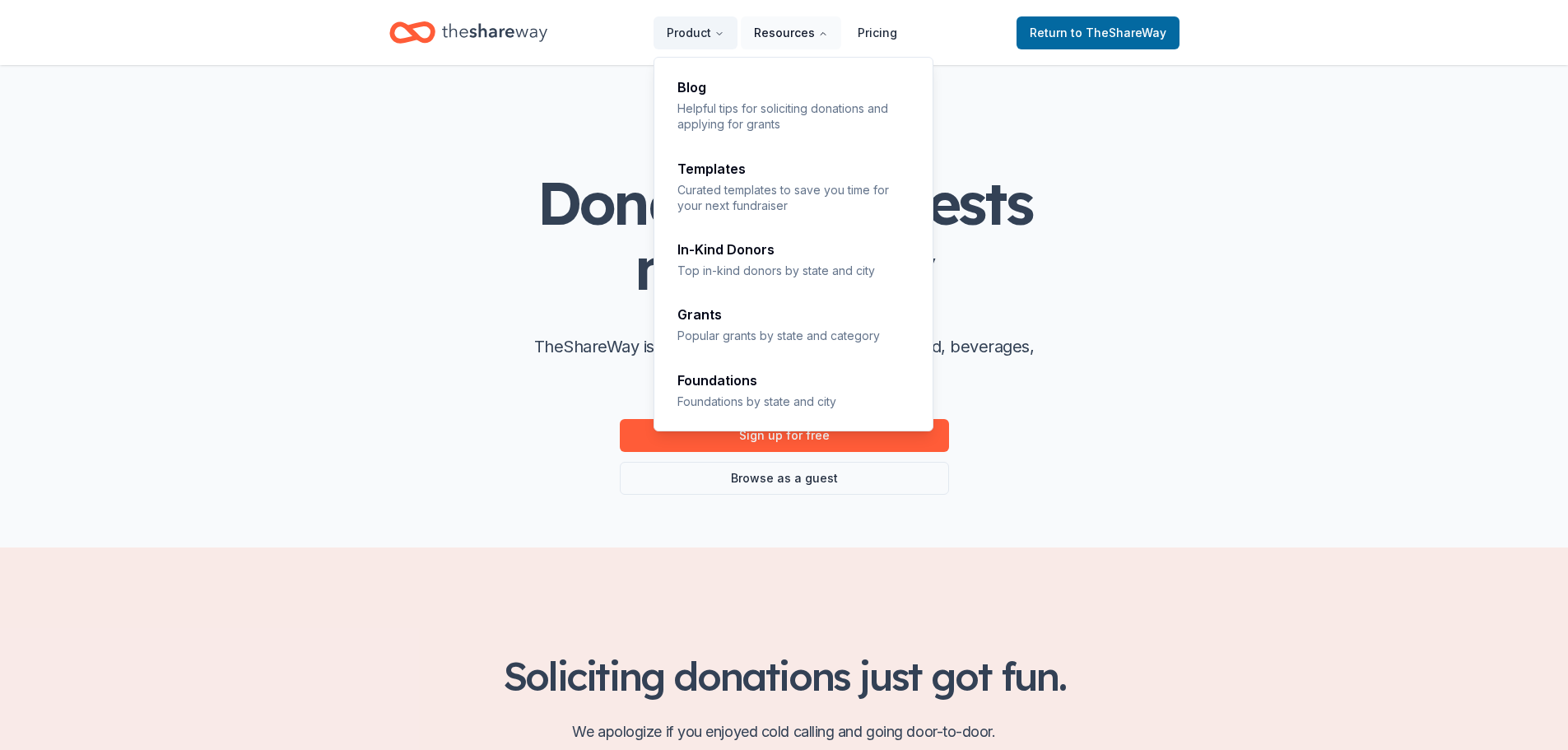
click at [793, 30] on button "Resources" at bounding box center [791, 32] width 100 height 33
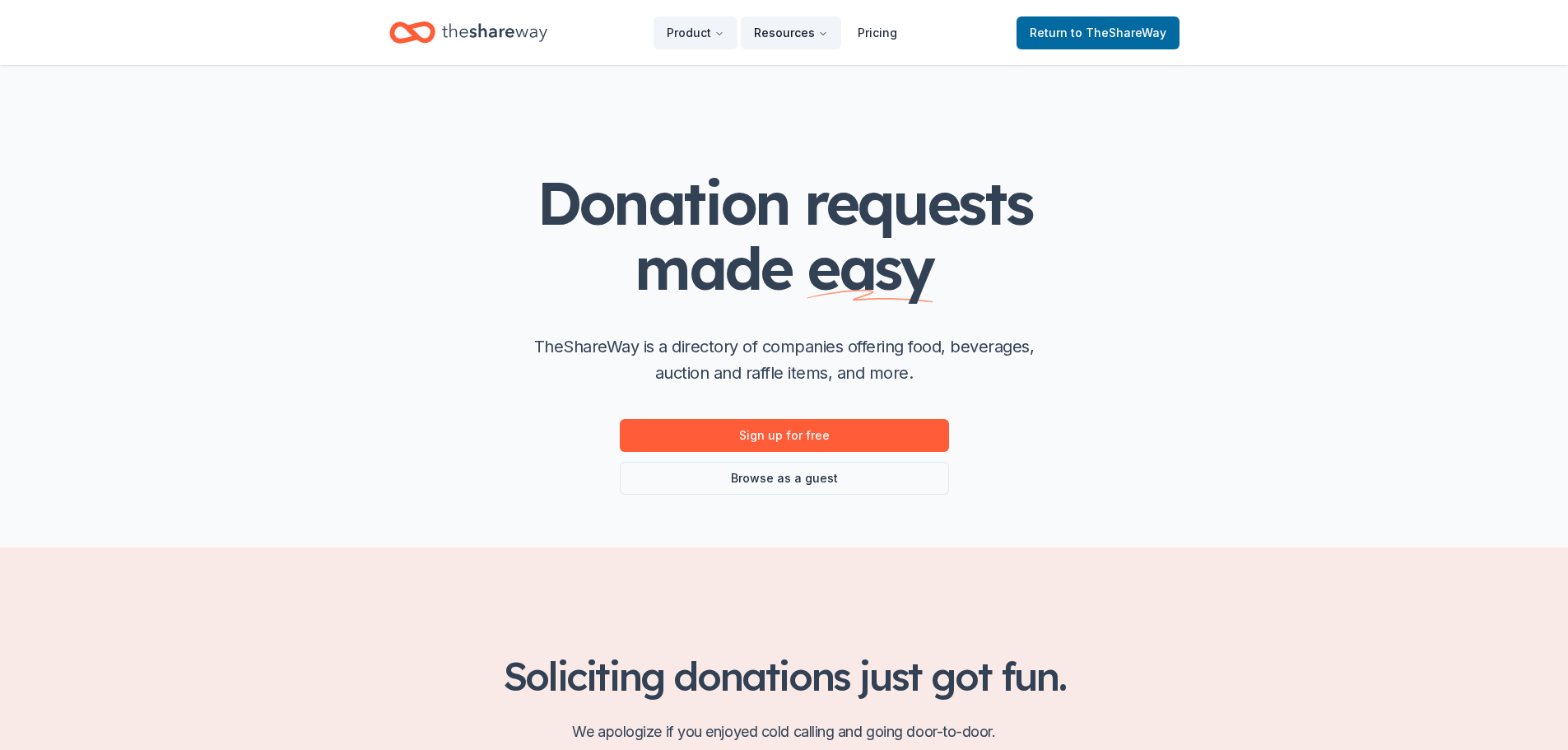
click at [793, 30] on button "Resources" at bounding box center [791, 32] width 100 height 33
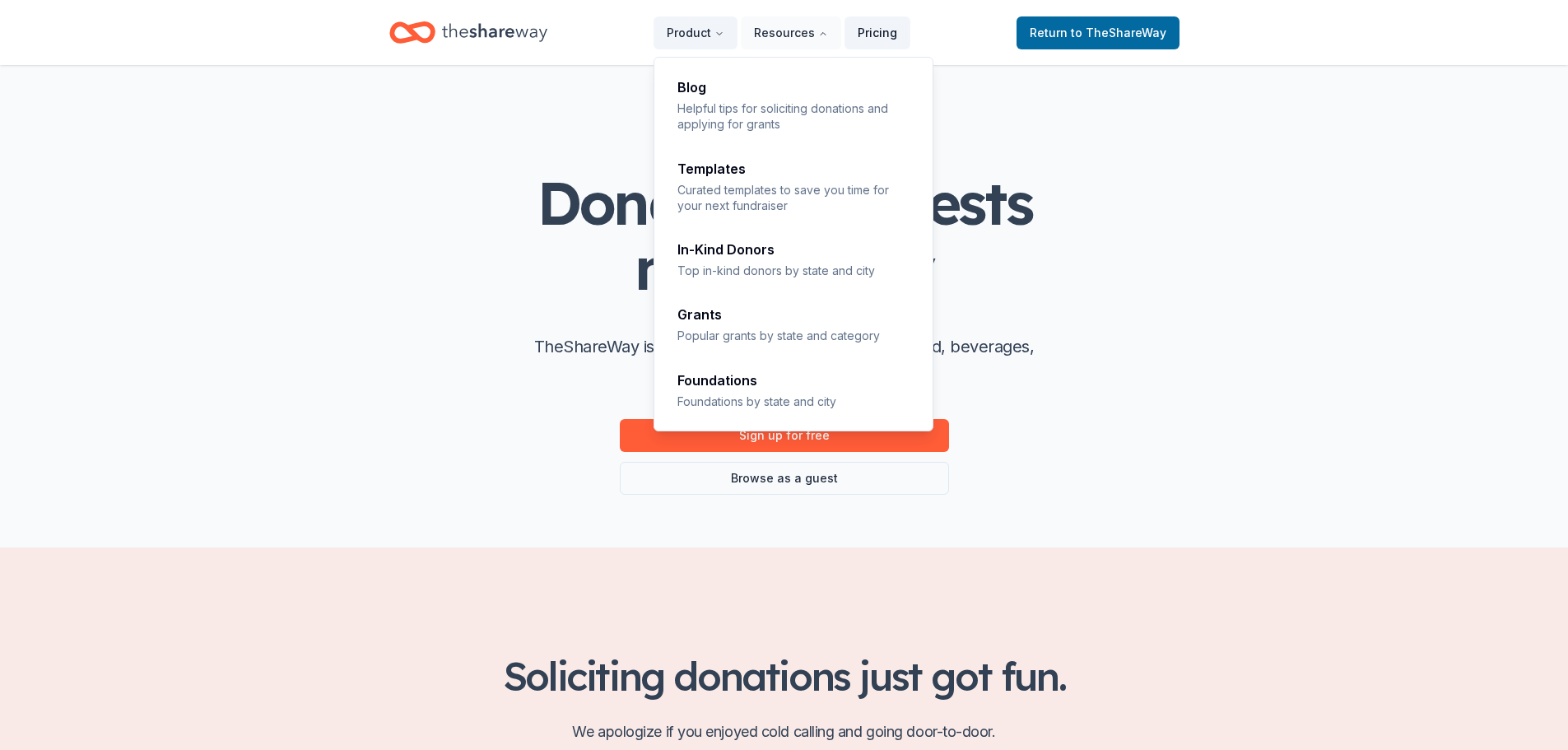
click at [867, 29] on link "Pricing" at bounding box center [878, 32] width 66 height 33
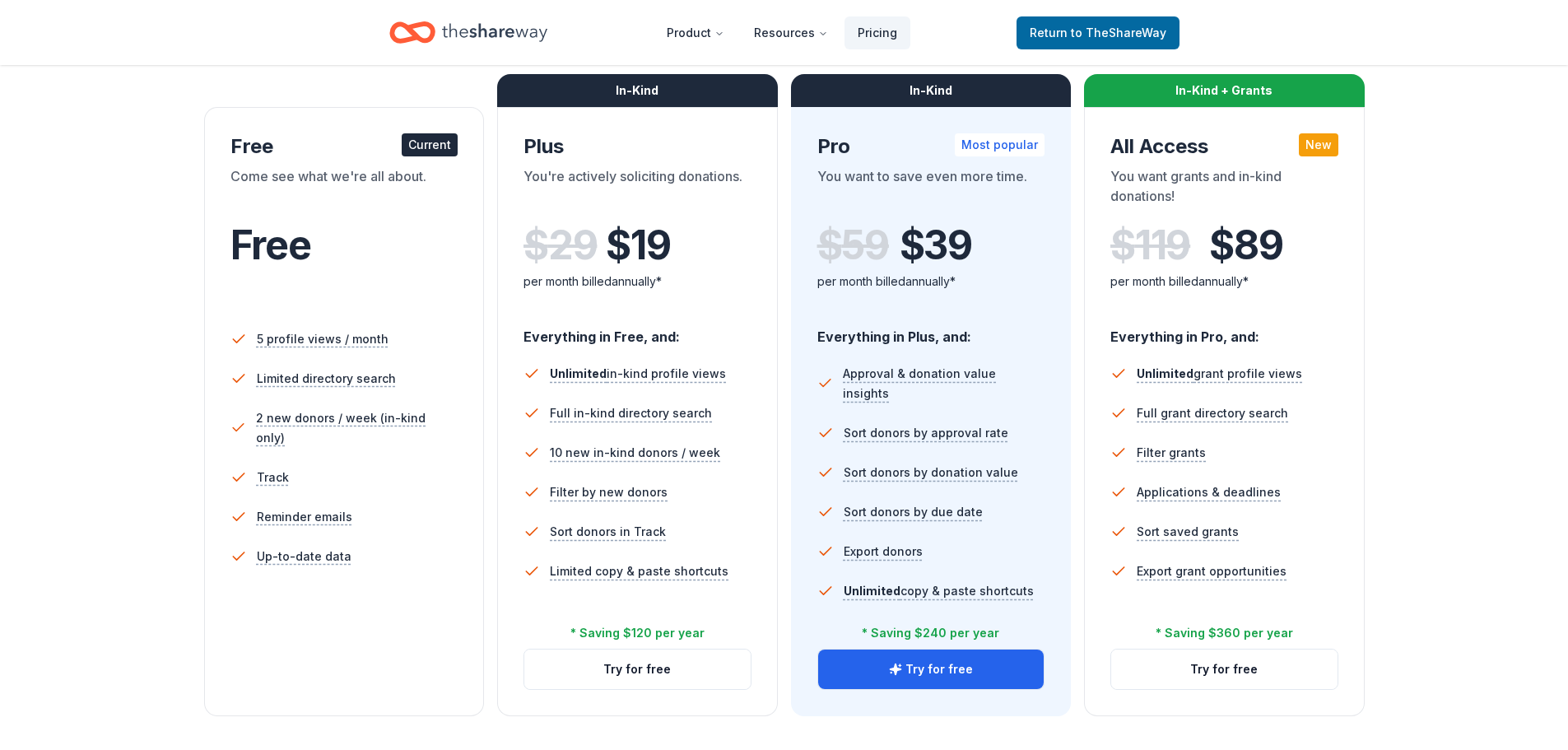
scroll to position [247, 0]
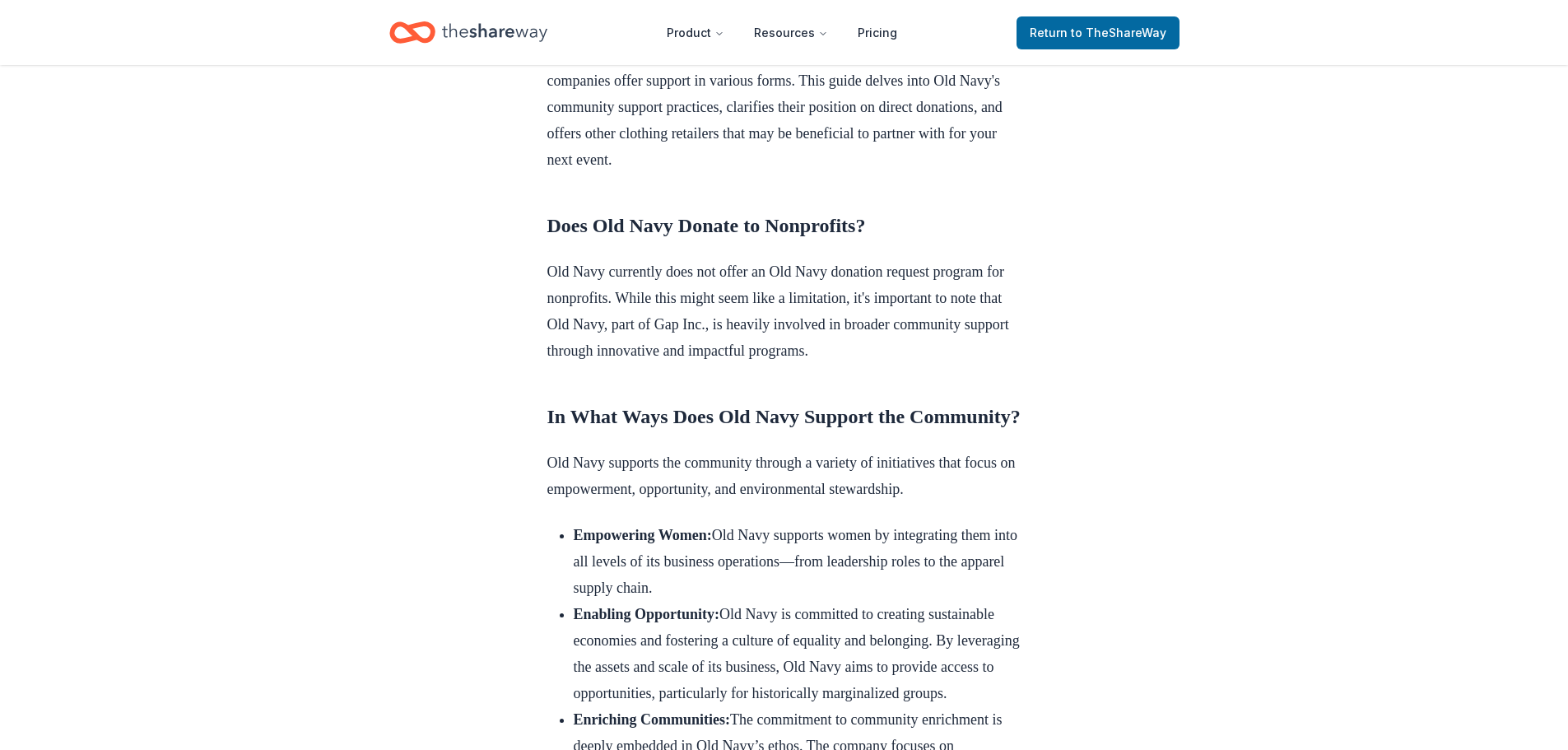
scroll to position [576, 0]
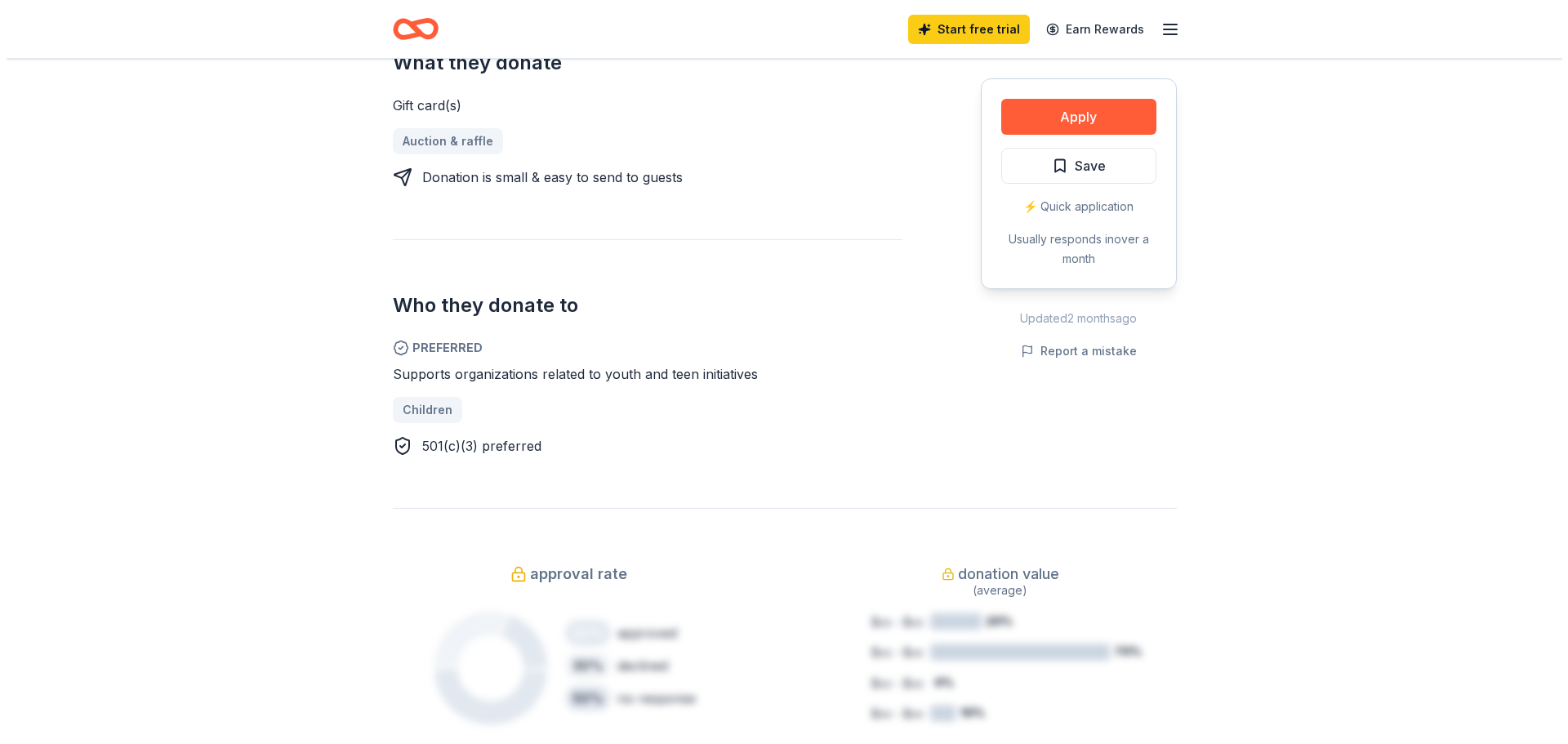
scroll to position [653, 0]
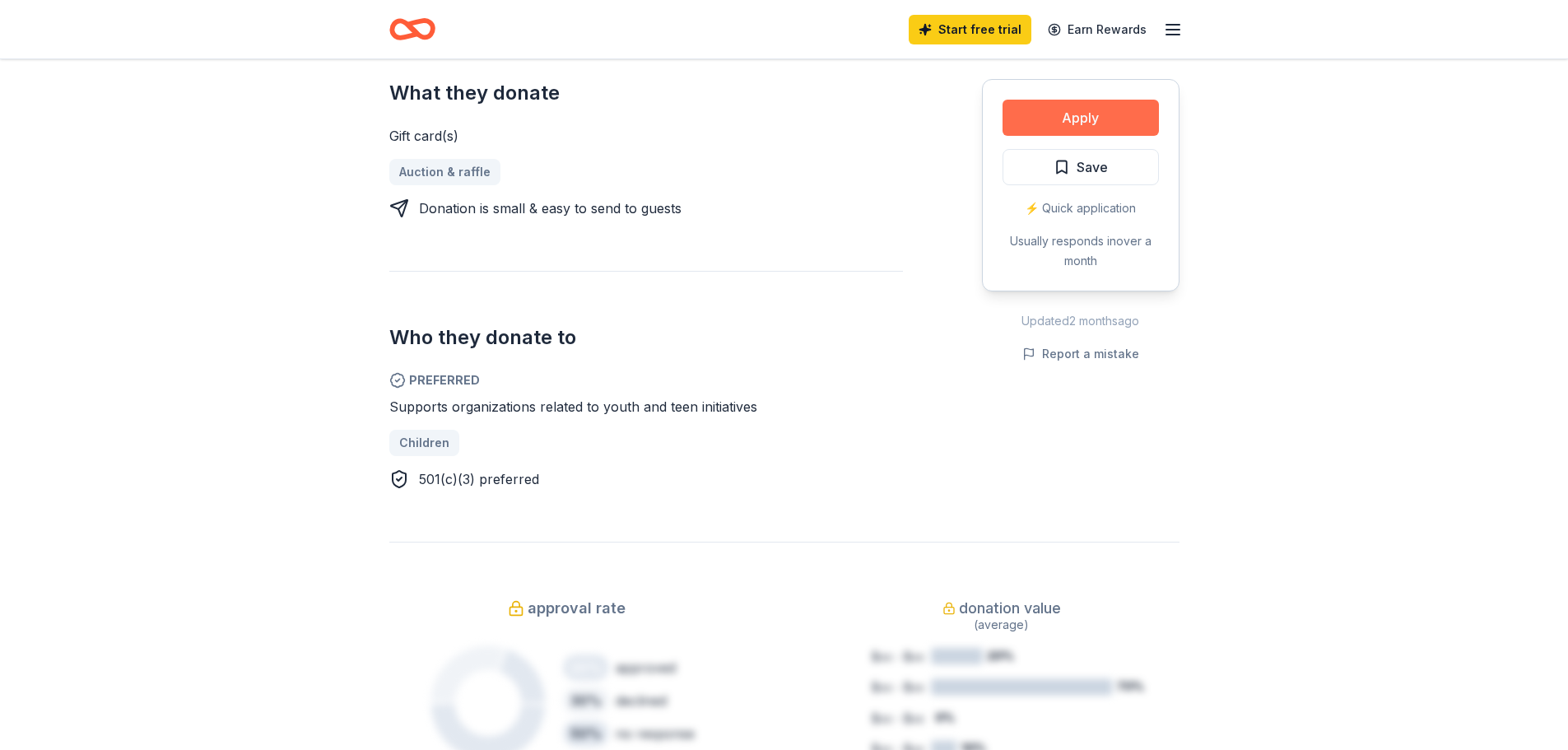
click at [1050, 117] on button "Apply" at bounding box center [1080, 117] width 157 height 36
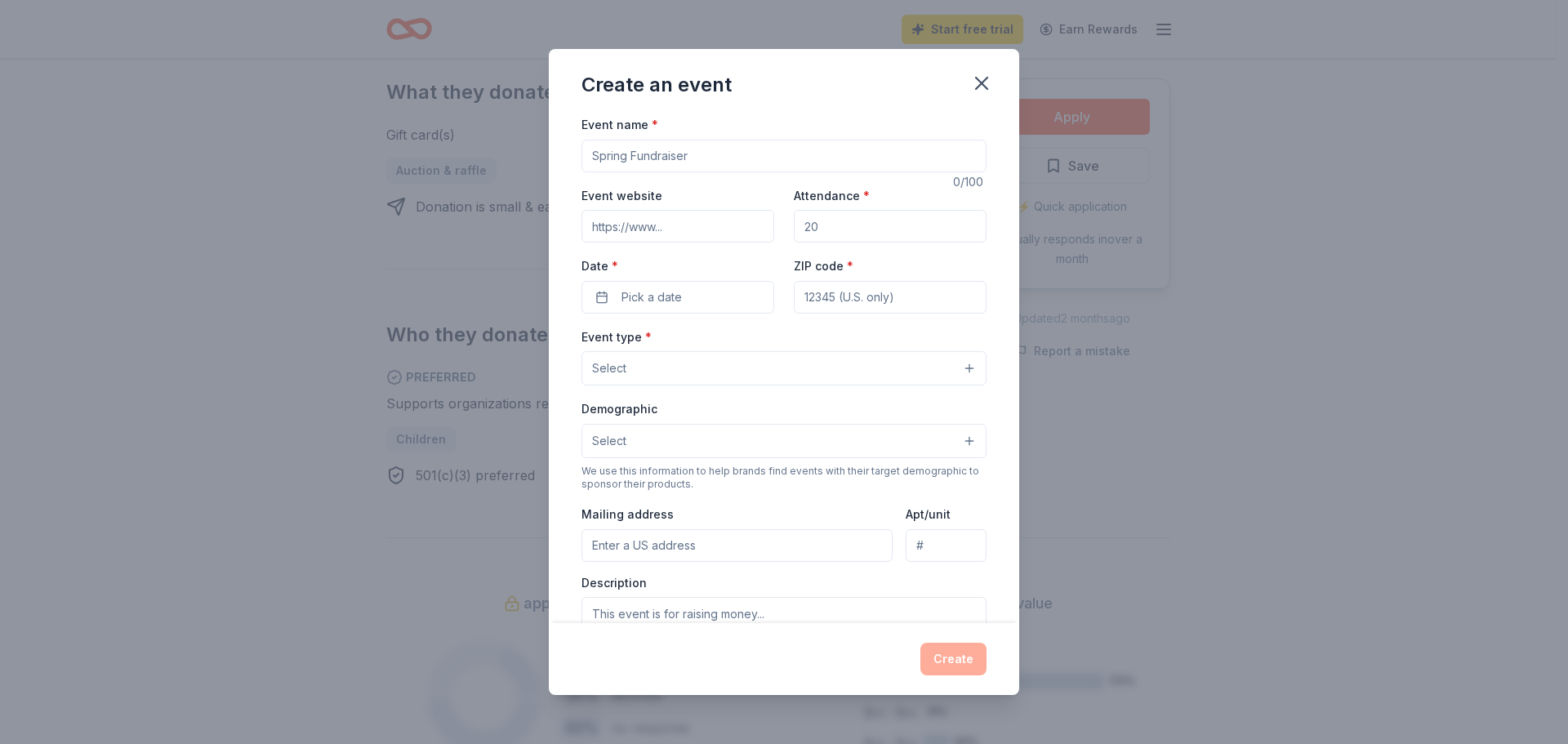
click at [757, 162] on input "Event name *" at bounding box center [784, 155] width 405 height 33
type input "[PERSON_NAME] Consolidated High School Clothing Drive"
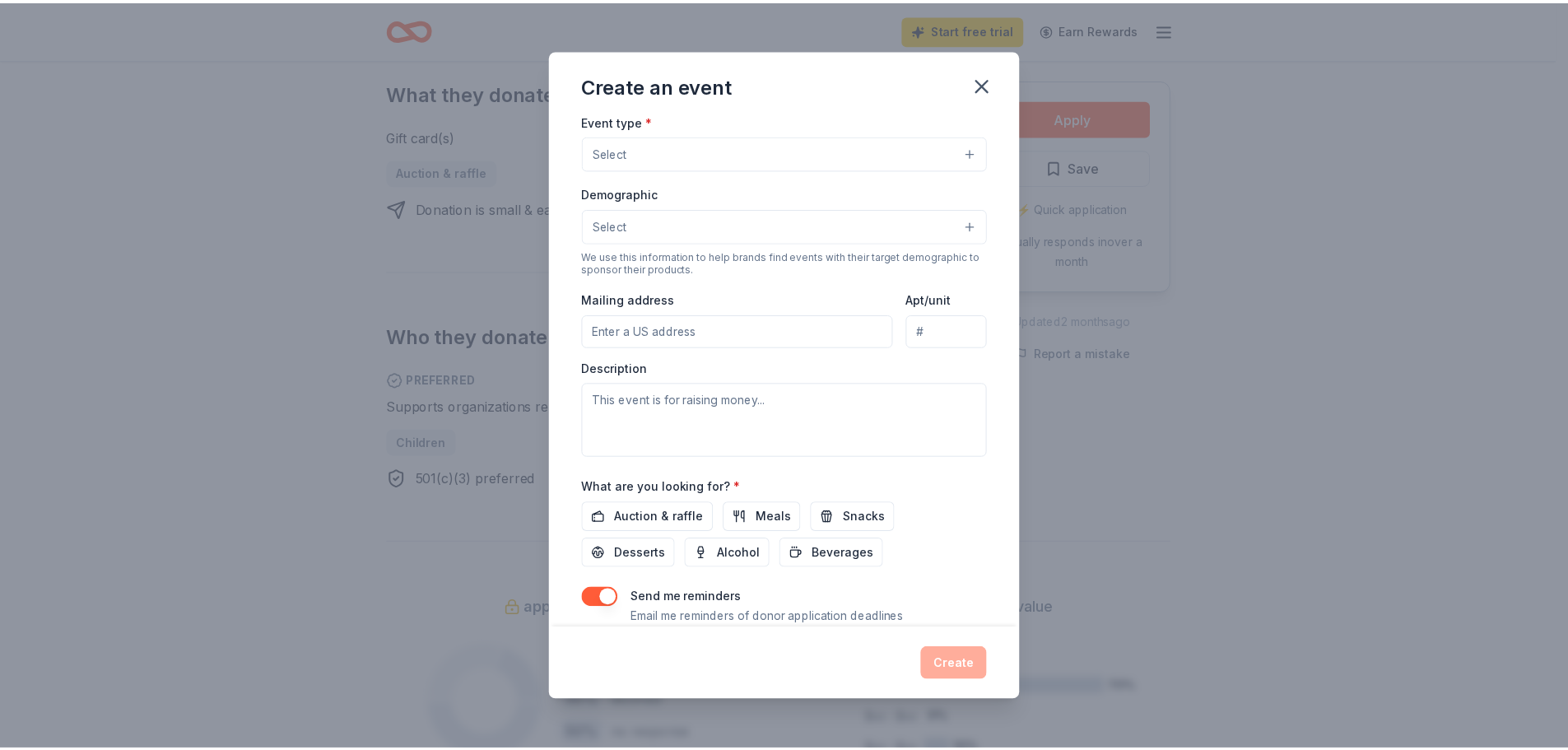
scroll to position [274, 0]
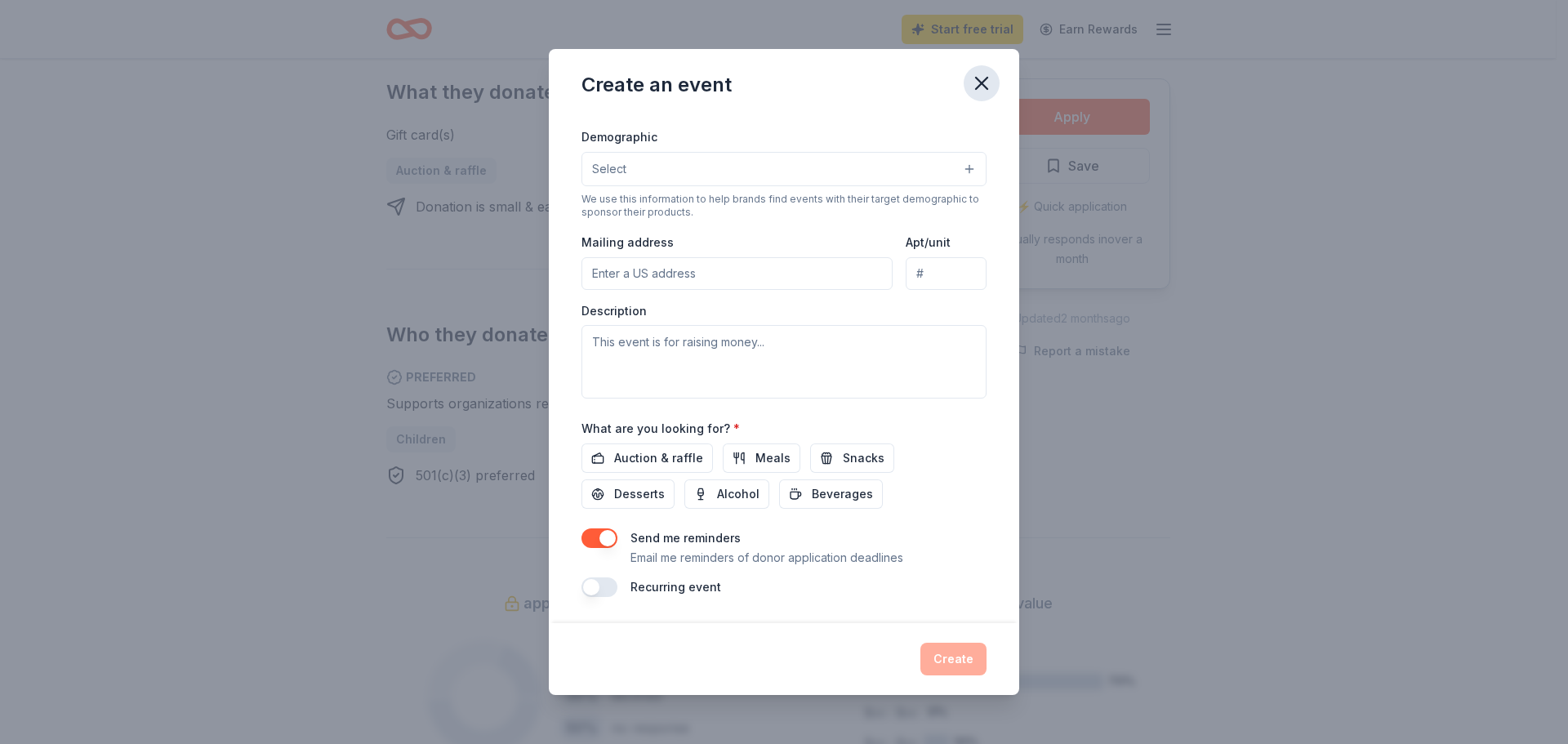
click at [983, 84] on icon "button" at bounding box center [981, 83] width 12 height 12
